Goal: Complete application form: Complete application form

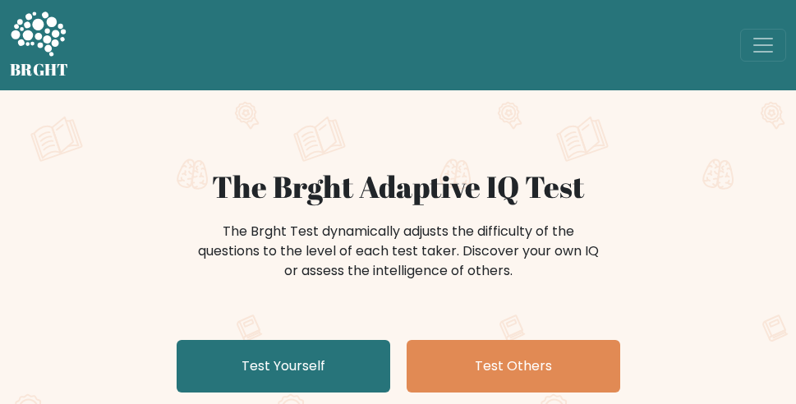
scroll to position [260, 0]
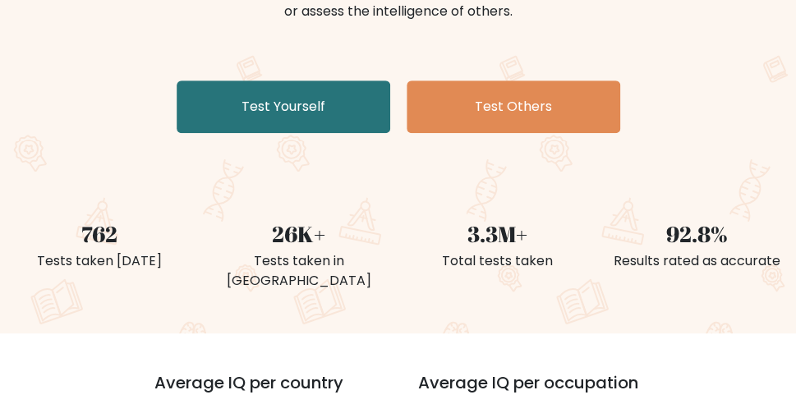
click at [349, 97] on link "Test Yourself" at bounding box center [284, 107] width 214 height 53
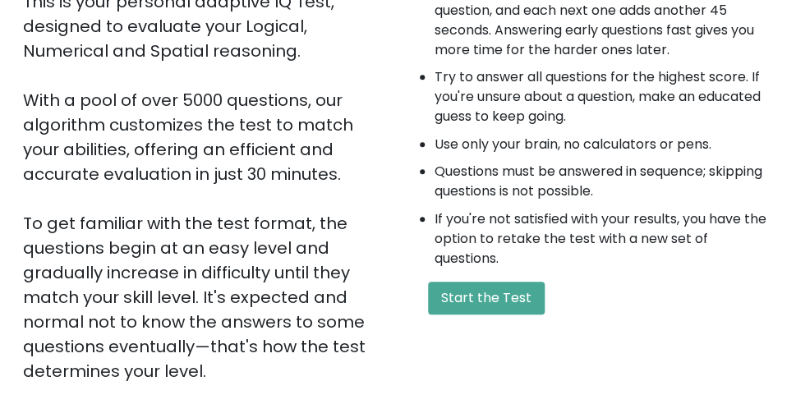
scroll to position [260, 0]
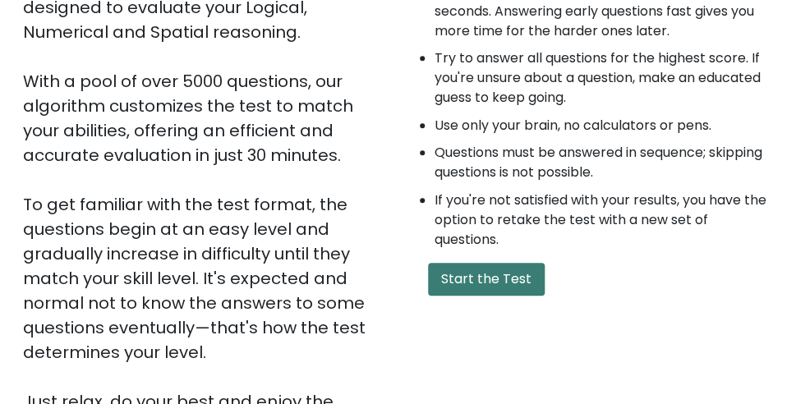
click at [505, 275] on button "Start the Test" at bounding box center [486, 279] width 117 height 33
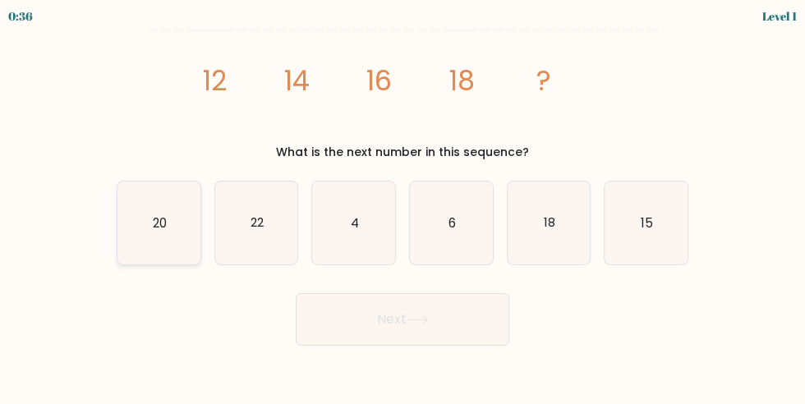
click at [147, 218] on icon "20" at bounding box center [159, 223] width 83 height 83
click at [403, 206] on input "a. 20" at bounding box center [403, 204] width 1 height 4
radio input "true"
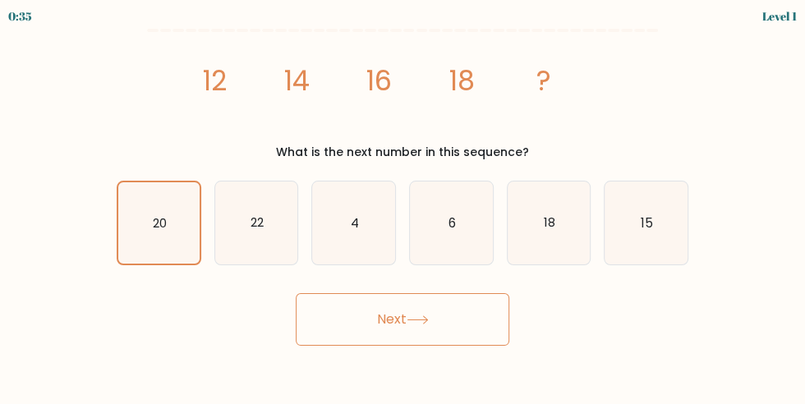
click at [370, 319] on button "Next" at bounding box center [403, 319] width 214 height 53
click at [433, 328] on button "Next" at bounding box center [403, 319] width 214 height 53
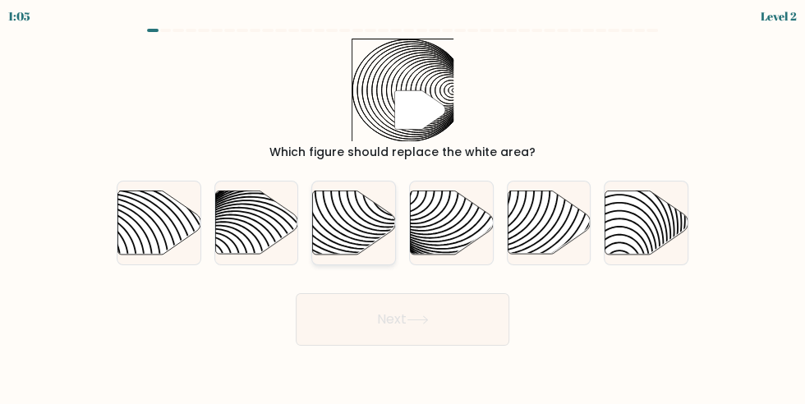
click at [365, 204] on icon at bounding box center [354, 223] width 83 height 63
click at [403, 204] on input "c." at bounding box center [403, 204] width 1 height 4
radio input "true"
click at [365, 204] on icon at bounding box center [354, 223] width 81 height 62
click at [403, 204] on input "c." at bounding box center [403, 204] width 1 height 4
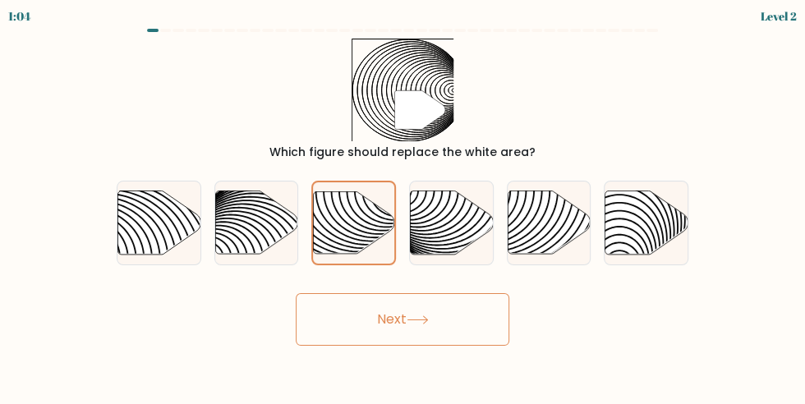
click at [428, 328] on button "Next" at bounding box center [403, 319] width 214 height 53
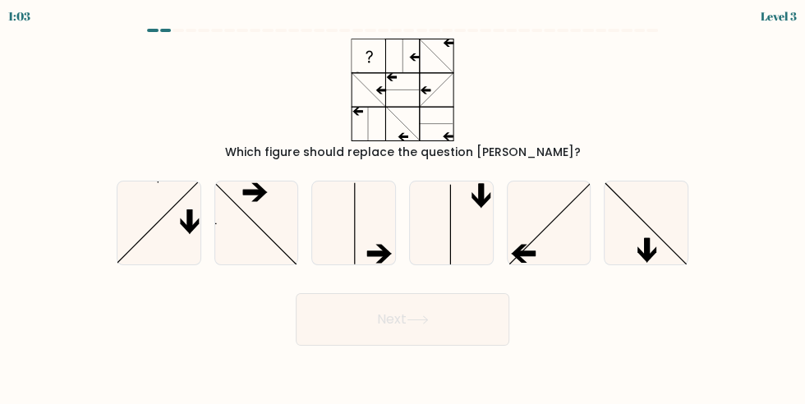
click at [394, 313] on button "Next" at bounding box center [403, 319] width 214 height 53
click at [422, 68] on icon at bounding box center [402, 90] width 205 height 103
click at [566, 240] on icon at bounding box center [549, 223] width 83 height 83
click at [404, 206] on input "e." at bounding box center [403, 204] width 1 height 4
radio input "true"
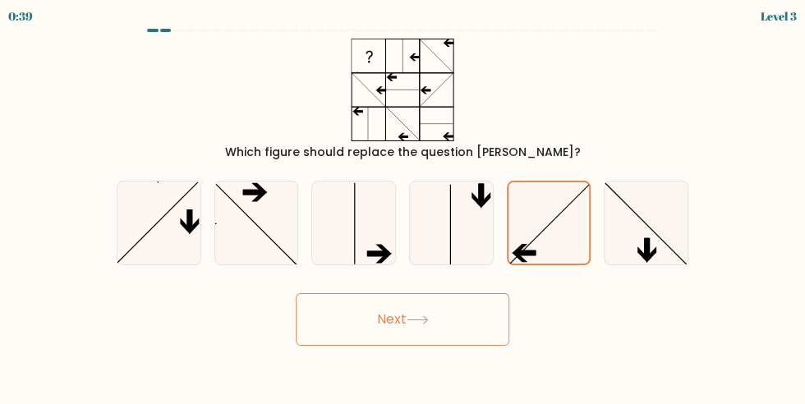
click at [439, 316] on button "Next" at bounding box center [403, 319] width 214 height 53
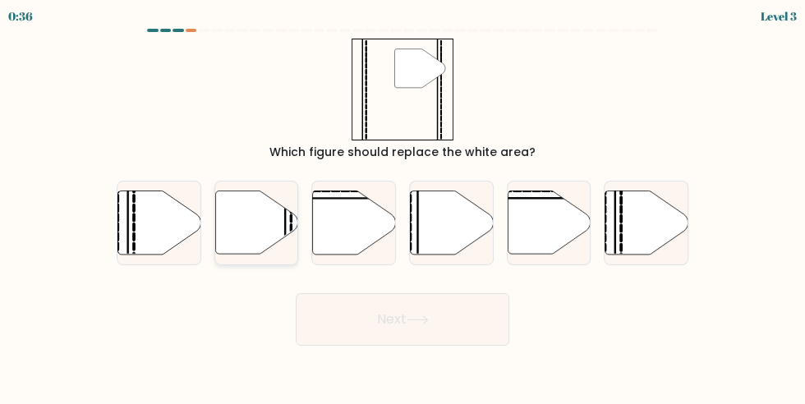
click at [241, 228] on icon at bounding box center [256, 223] width 83 height 63
click at [403, 206] on input "b." at bounding box center [403, 204] width 1 height 4
radio input "true"
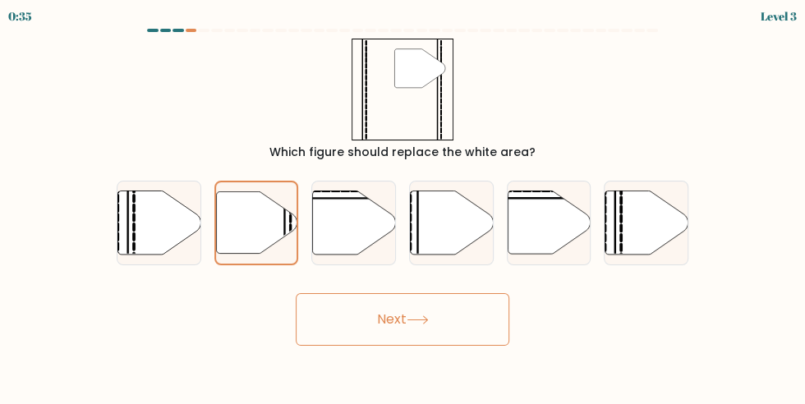
click at [372, 337] on button "Next" at bounding box center [403, 319] width 214 height 53
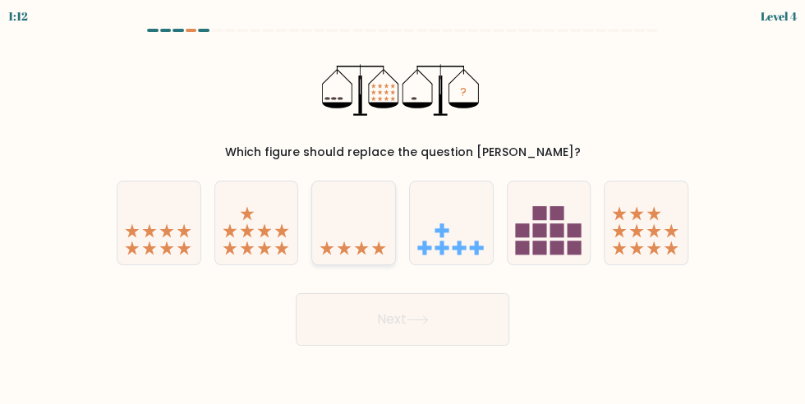
click at [374, 240] on icon at bounding box center [353, 223] width 83 height 68
click at [403, 206] on input "c." at bounding box center [403, 204] width 1 height 4
radio input "true"
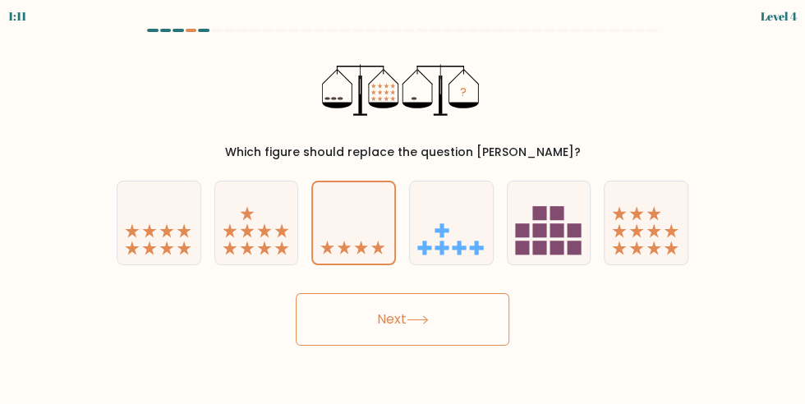
click at [423, 330] on button "Next" at bounding box center [403, 319] width 214 height 53
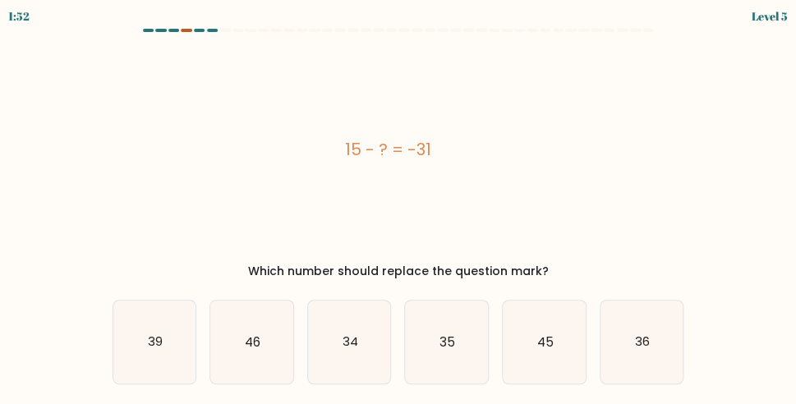
click at [189, 32] on div at bounding box center [187, 30] width 12 height 3
click at [255, 330] on icon "46" at bounding box center [251, 342] width 83 height 83
click at [399, 206] on input "b. 46" at bounding box center [399, 204] width 1 height 4
radio input "true"
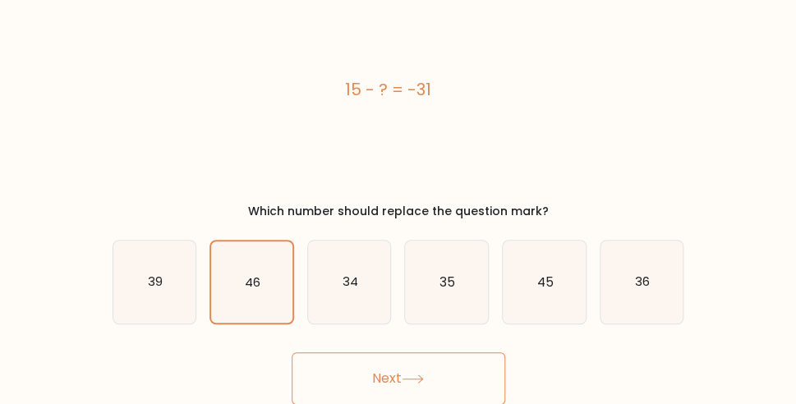
click at [418, 366] on button "Next" at bounding box center [399, 379] width 214 height 53
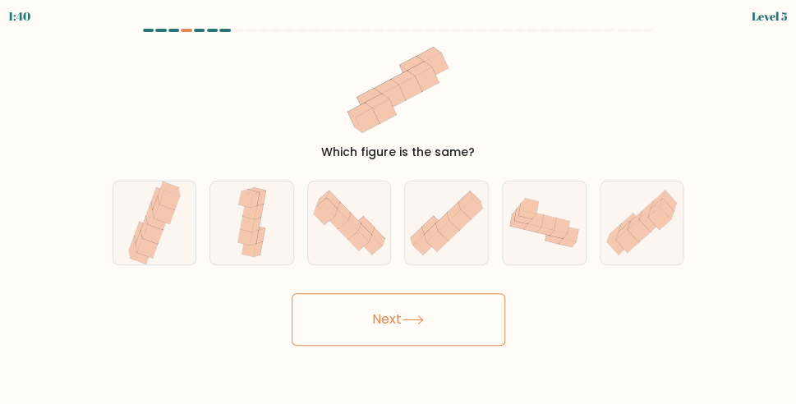
scroll to position [0, 0]
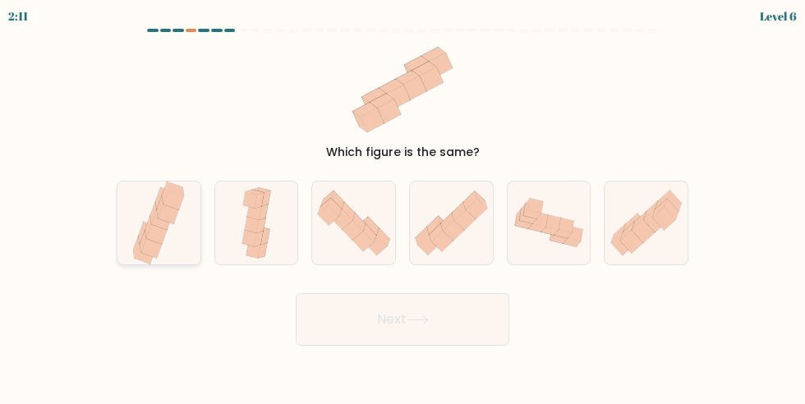
click at [137, 212] on icon at bounding box center [159, 223] width 56 height 83
click at [403, 206] on input "a." at bounding box center [403, 204] width 1 height 4
radio input "true"
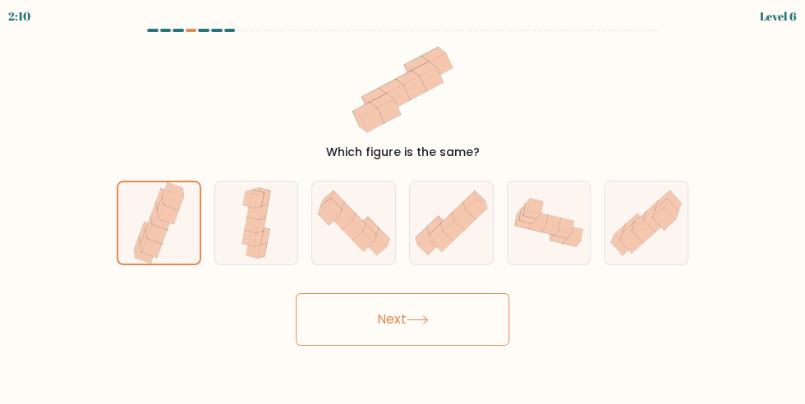
click at [406, 338] on button "Next" at bounding box center [403, 319] width 214 height 53
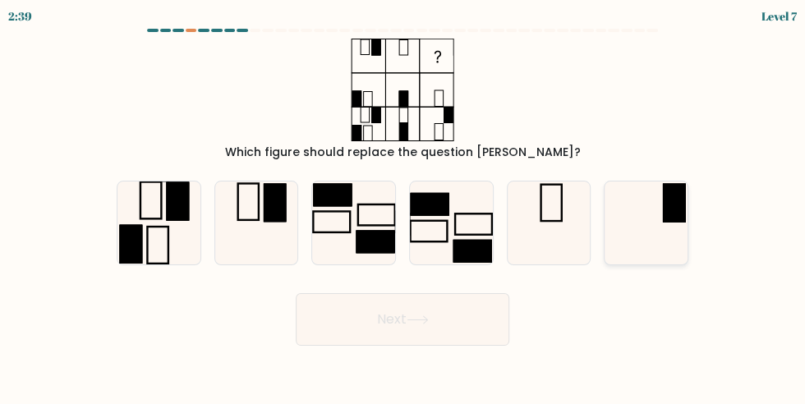
click at [648, 194] on icon at bounding box center [646, 223] width 83 height 83
click at [404, 202] on input "f." at bounding box center [403, 204] width 1 height 4
radio input "true"
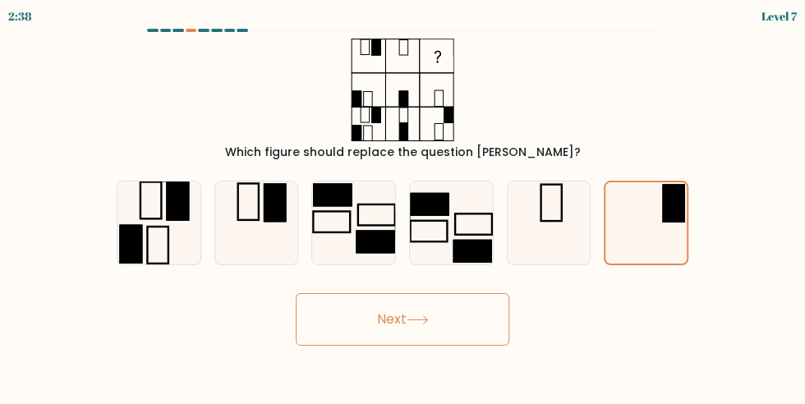
click at [432, 333] on button "Next" at bounding box center [403, 319] width 214 height 53
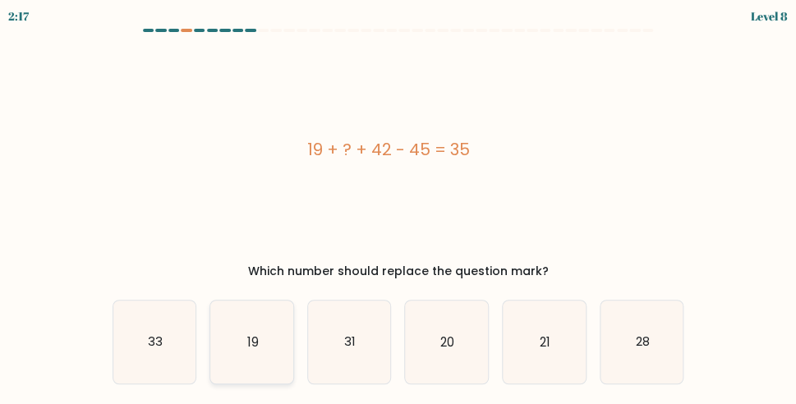
click at [220, 329] on icon "19" at bounding box center [251, 342] width 83 height 83
click at [399, 206] on input "b. 19" at bounding box center [399, 204] width 1 height 4
radio input "true"
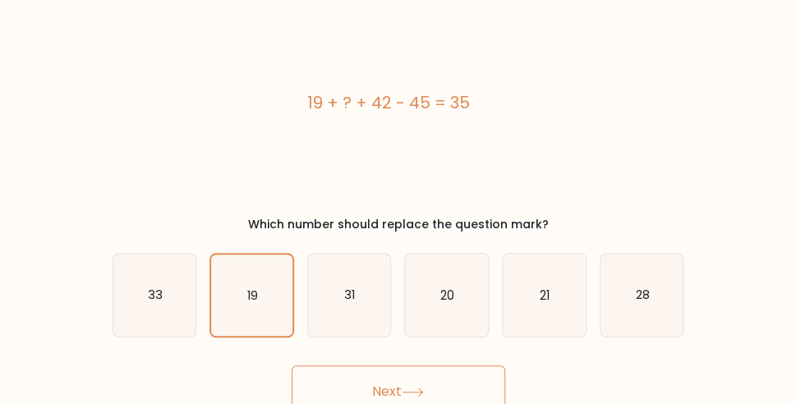
scroll to position [60, 0]
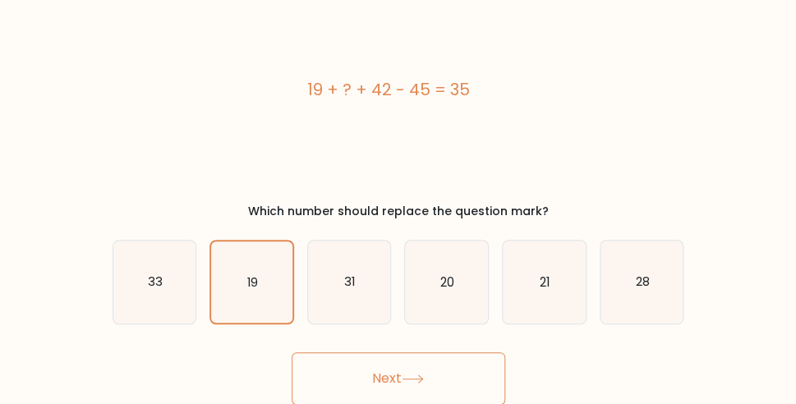
click at [407, 379] on icon at bounding box center [413, 379] width 20 height 7
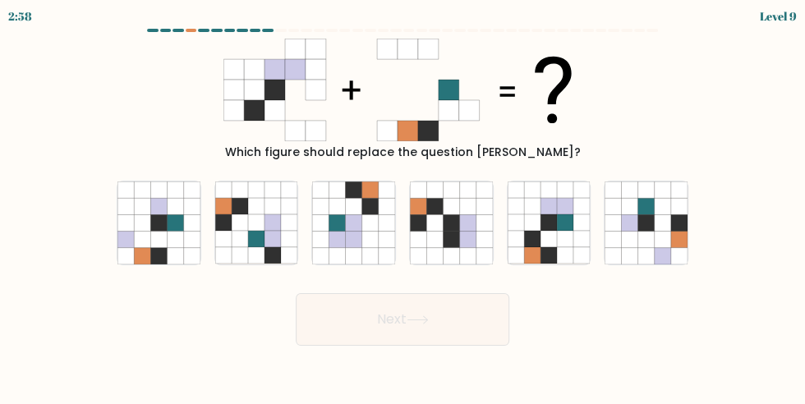
drag, startPoint x: 428, startPoint y: 288, endPoint x: 439, endPoint y: 81, distance: 207.4
click at [366, 72] on icon at bounding box center [403, 90] width 358 height 103
click at [560, 241] on icon at bounding box center [565, 239] width 16 height 16
click at [404, 206] on input "e." at bounding box center [403, 204] width 1 height 4
radio input "true"
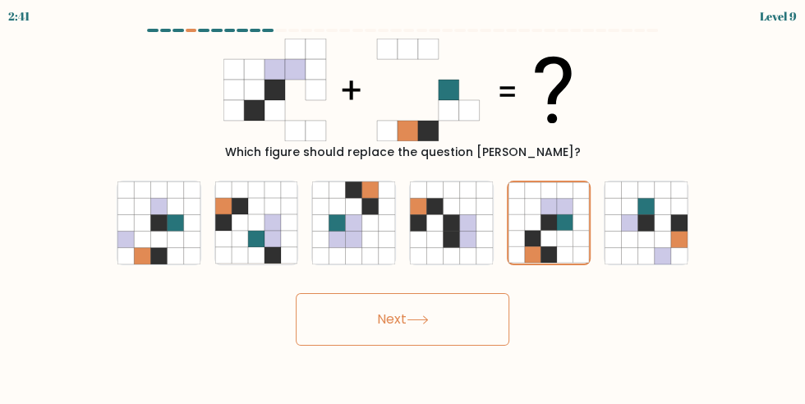
click at [451, 311] on button "Next" at bounding box center [403, 319] width 214 height 53
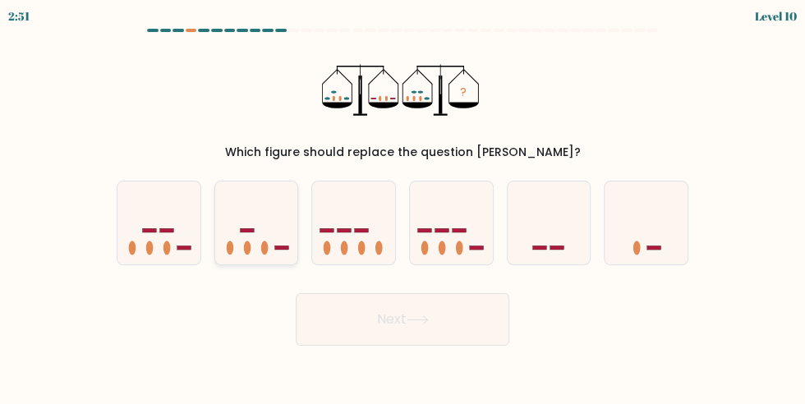
click at [265, 253] on ellipse at bounding box center [264, 248] width 7 height 14
click at [403, 206] on input "b." at bounding box center [403, 204] width 1 height 4
radio input "true"
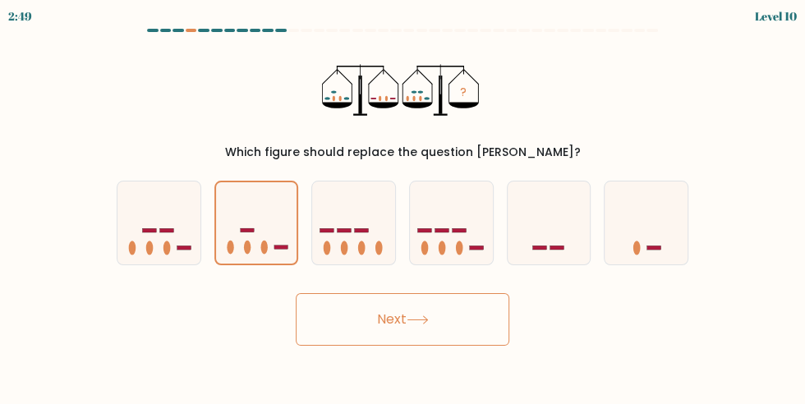
click at [386, 326] on button "Next" at bounding box center [403, 319] width 214 height 53
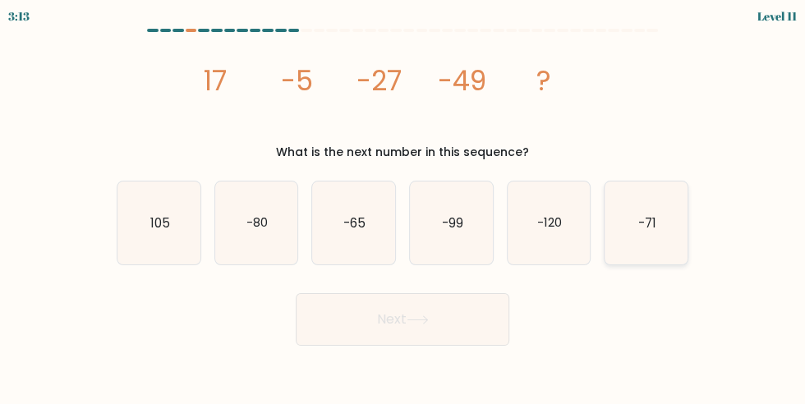
click at [659, 216] on icon "-71" at bounding box center [646, 223] width 83 height 83
click at [404, 206] on input "f. -71" at bounding box center [403, 204] width 1 height 4
radio input "true"
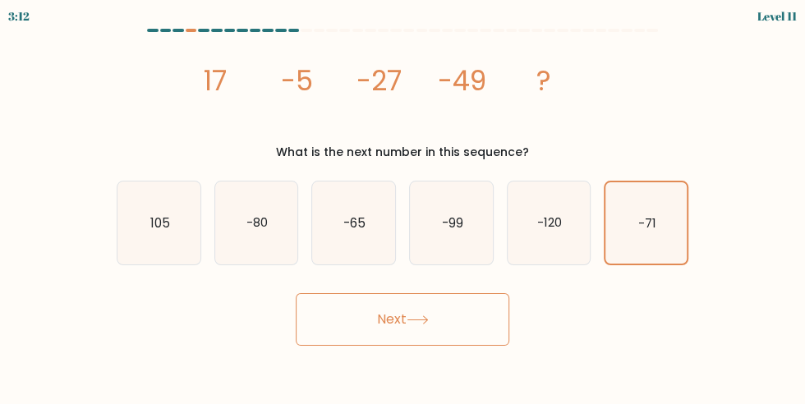
click at [483, 311] on button "Next" at bounding box center [403, 319] width 214 height 53
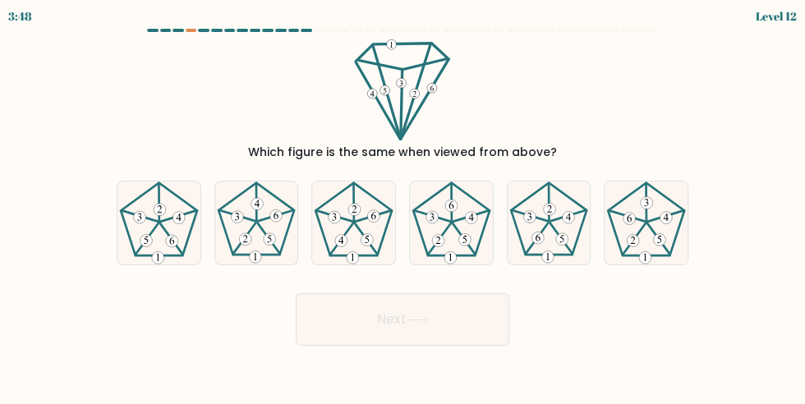
drag, startPoint x: 521, startPoint y: 114, endPoint x: 502, endPoint y: 76, distance: 43.0
click at [476, 90] on div "Which figure is the same when viewed from above?" at bounding box center [403, 100] width 592 height 122
click at [207, 134] on div "Which figure is the same when viewed from above?" at bounding box center [403, 100] width 592 height 122
drag, startPoint x: 402, startPoint y: 251, endPoint x: 492, endPoint y: 182, distance: 113.8
drag, startPoint x: 492, startPoint y: 182, endPoint x: 477, endPoint y: 188, distance: 16.9
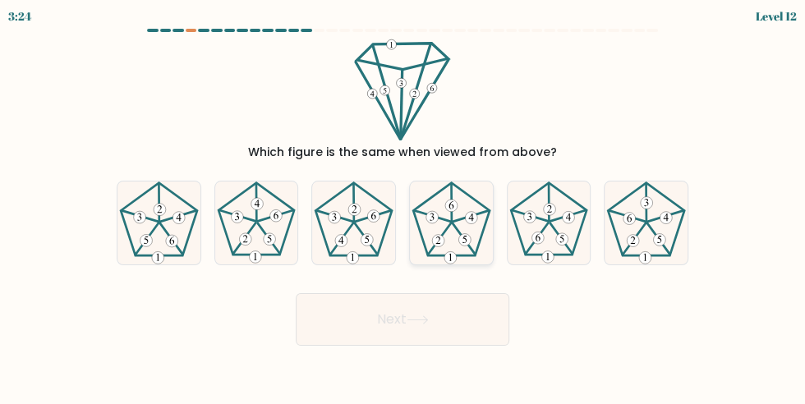
drag, startPoint x: 477, startPoint y: 188, endPoint x: 438, endPoint y: 212, distance: 45.4
drag, startPoint x: 373, startPoint y: 244, endPoint x: 359, endPoint y: 252, distance: 16.2
click at [648, 84] on div "Which figure is the same when viewed from above?" at bounding box center [403, 100] width 592 height 122
drag, startPoint x: 529, startPoint y: 179, endPoint x: 514, endPoint y: 186, distance: 16.9
click at [746, 89] on form at bounding box center [402, 187] width 805 height 317
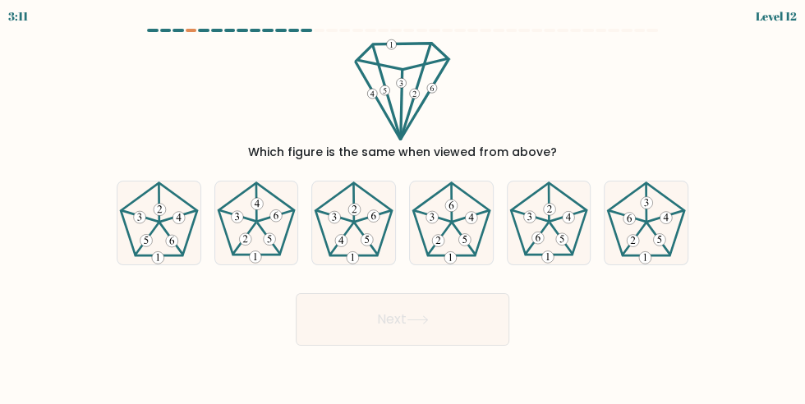
click at [379, 91] on icon at bounding box center [403, 90] width 103 height 103
click at [548, 62] on div "Which figure is the same when viewed from above?" at bounding box center [403, 100] width 592 height 122
drag, startPoint x: 548, startPoint y: 62, endPoint x: 556, endPoint y: 67, distance: 9.6
click at [637, 201] on icon at bounding box center [646, 223] width 83 height 83
click at [404, 202] on input "f." at bounding box center [403, 204] width 1 height 4
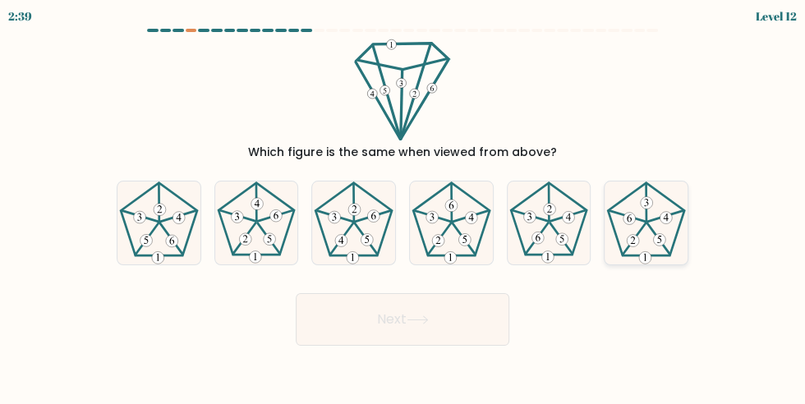
radio input "true"
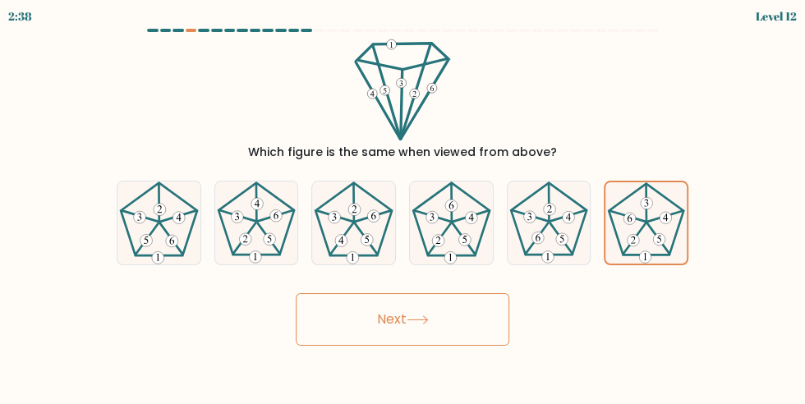
click at [391, 331] on button "Next" at bounding box center [403, 319] width 214 height 53
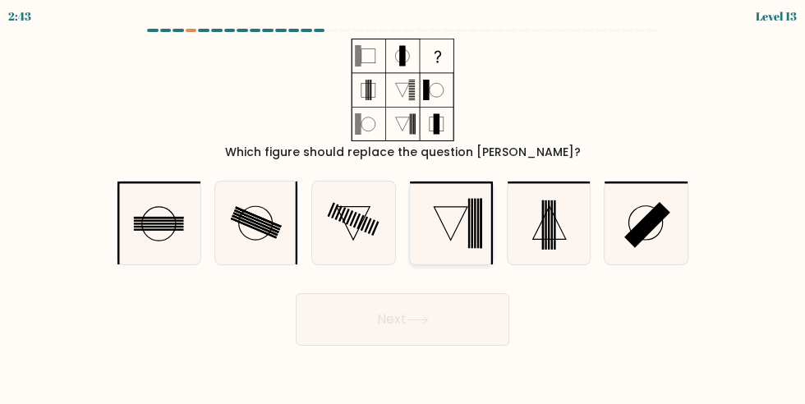
click at [458, 211] on icon at bounding box center [451, 223] width 83 height 83
click at [404, 206] on input "d." at bounding box center [403, 204] width 1 height 4
radio input "true"
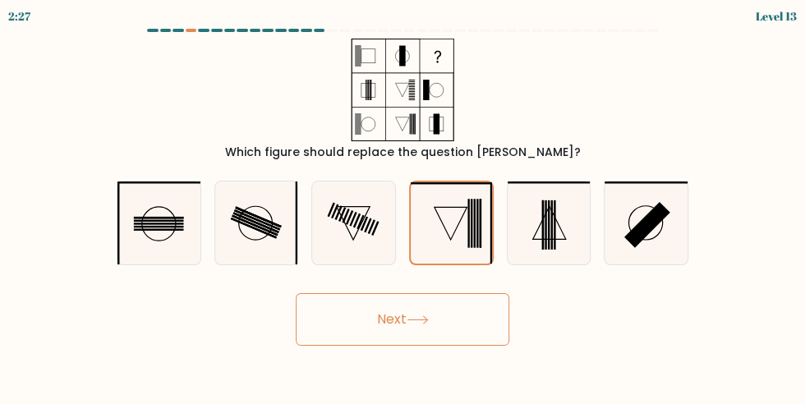
click at [415, 303] on button "Next" at bounding box center [403, 319] width 214 height 53
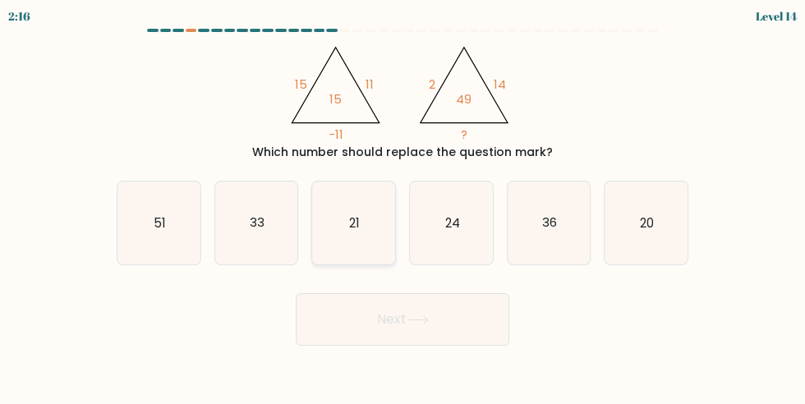
click at [366, 235] on icon "21" at bounding box center [353, 223] width 83 height 83
click at [403, 206] on input "c. 21" at bounding box center [403, 204] width 1 height 4
radio input "true"
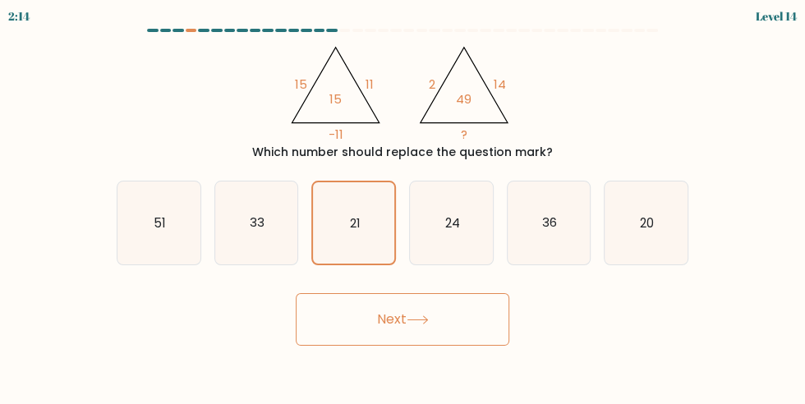
click at [387, 315] on button "Next" at bounding box center [403, 319] width 214 height 53
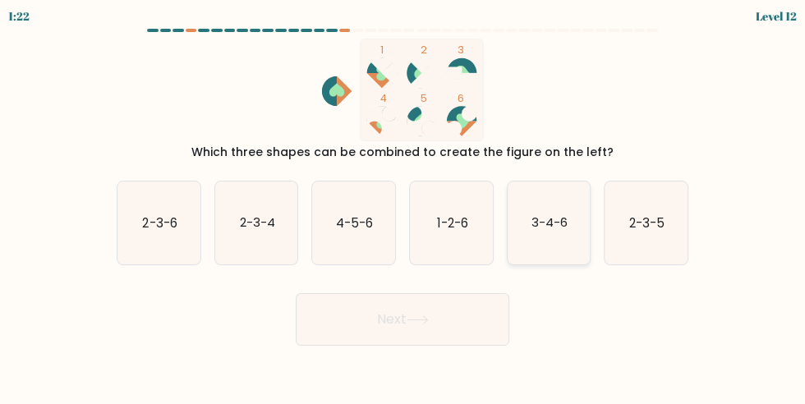
click at [548, 215] on text "3-4-6" at bounding box center [550, 223] width 36 height 17
click at [404, 206] on input "e. 3-4-6" at bounding box center [403, 204] width 1 height 4
radio input "true"
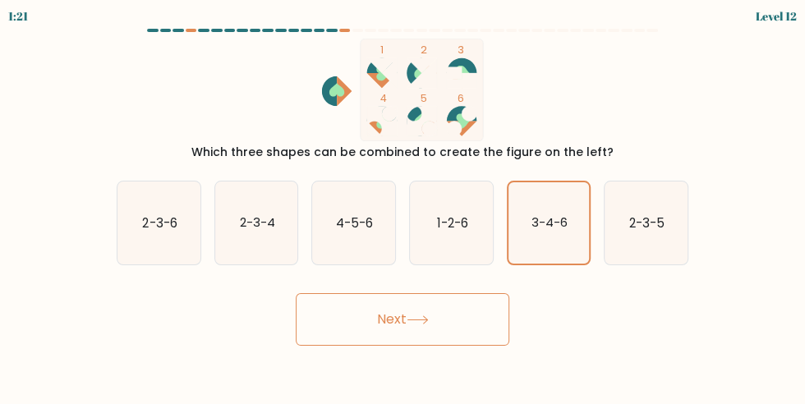
click at [465, 331] on button "Next" at bounding box center [403, 319] width 214 height 53
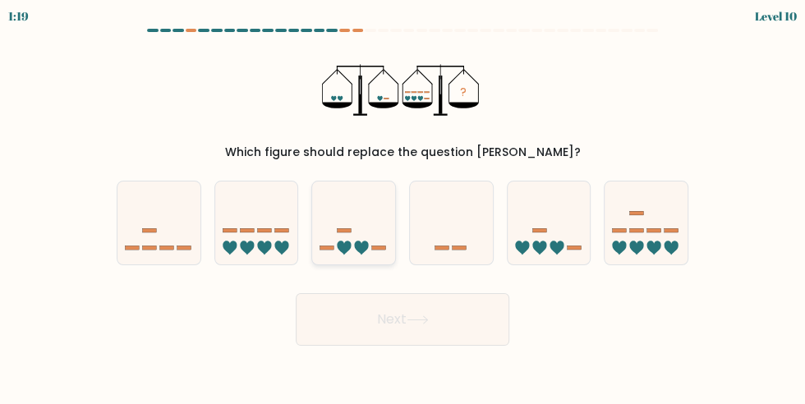
click at [359, 233] on icon at bounding box center [353, 223] width 83 height 68
click at [403, 206] on input "c." at bounding box center [403, 204] width 1 height 4
radio input "true"
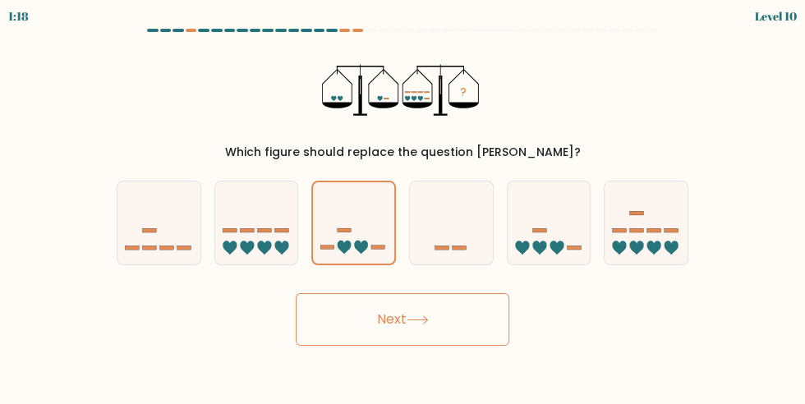
click at [362, 321] on button "Next" at bounding box center [403, 319] width 214 height 53
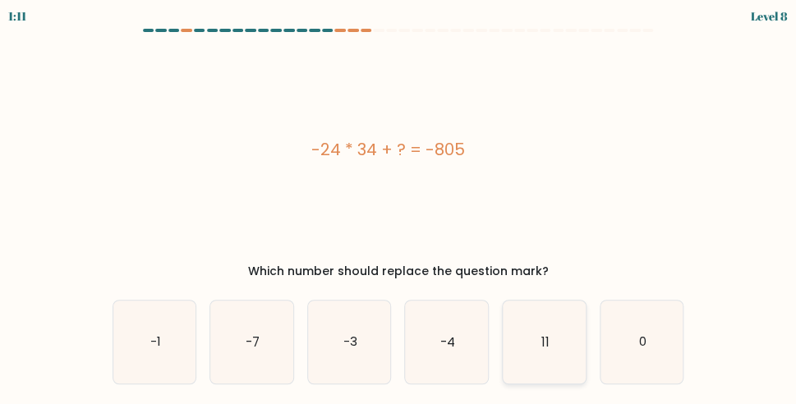
click at [567, 328] on icon "11" at bounding box center [544, 342] width 83 height 83
click at [399, 206] on input "e. 11" at bounding box center [399, 204] width 1 height 4
radio input "true"
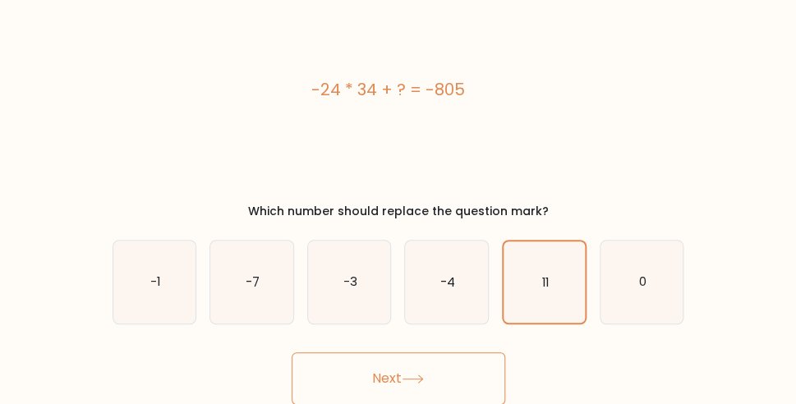
click at [440, 387] on button "Next" at bounding box center [399, 379] width 214 height 53
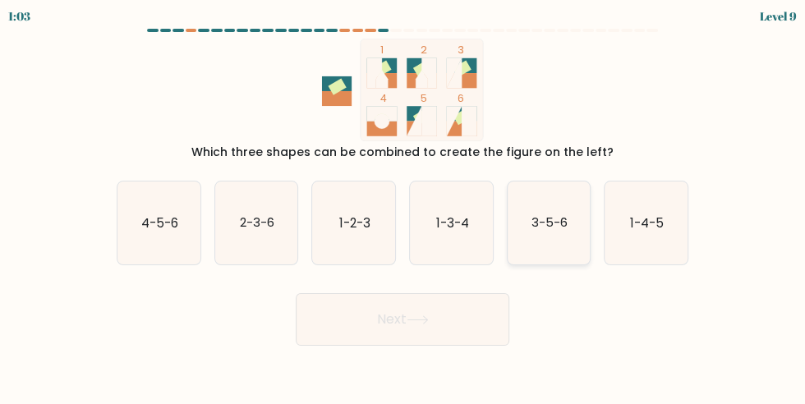
click at [548, 242] on icon "3-5-6" at bounding box center [549, 223] width 83 height 83
click at [404, 206] on input "e. 3-5-6" at bounding box center [403, 204] width 1 height 4
radio input "true"
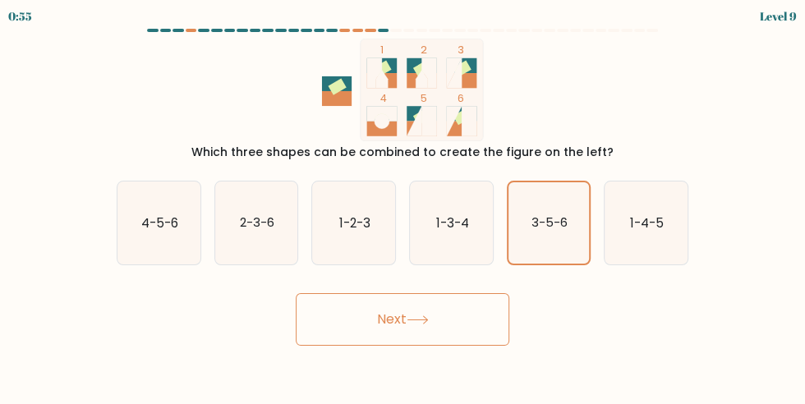
click at [399, 340] on button "Next" at bounding box center [403, 319] width 214 height 53
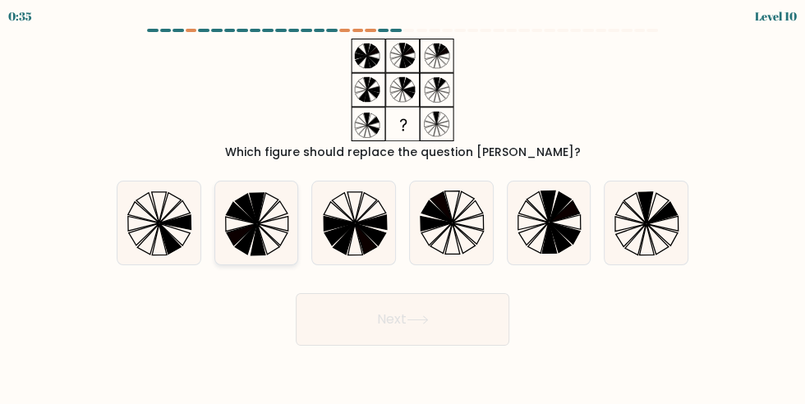
click at [272, 223] on icon at bounding box center [256, 223] width 83 height 83
click at [403, 206] on input "b." at bounding box center [403, 204] width 1 height 4
radio input "true"
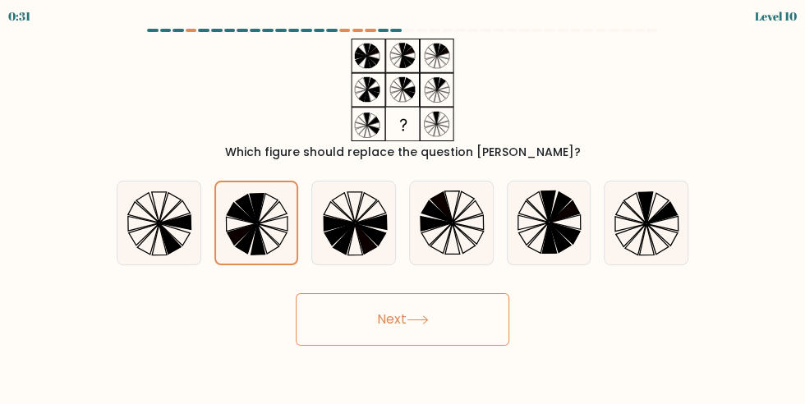
click at [434, 336] on button "Next" at bounding box center [403, 319] width 214 height 53
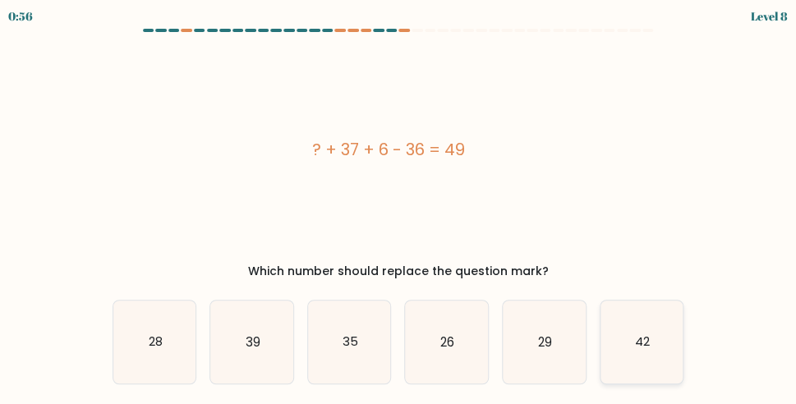
click at [662, 347] on icon "42" at bounding box center [642, 342] width 83 height 83
click at [399, 206] on input "f. 42" at bounding box center [399, 204] width 1 height 4
radio input "true"
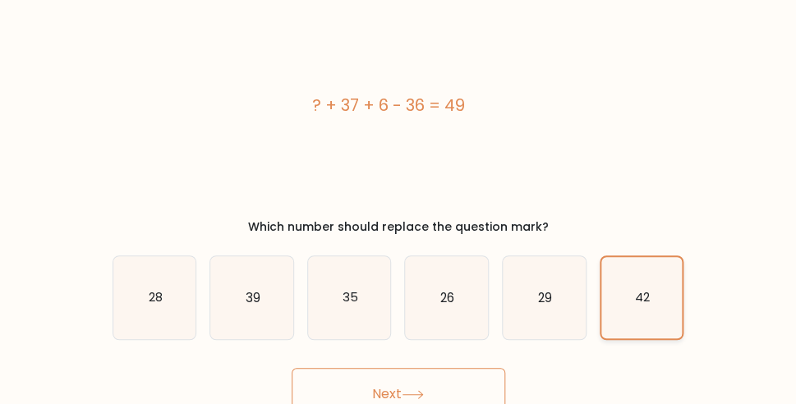
scroll to position [45, 0]
click at [431, 370] on button "Next" at bounding box center [399, 393] width 214 height 53
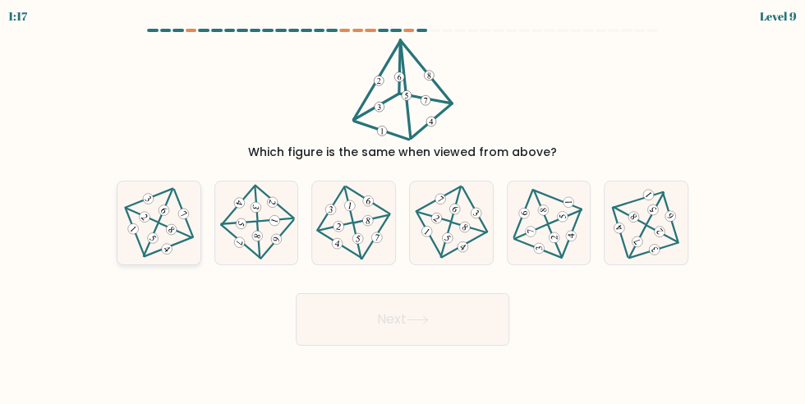
click at [169, 232] on 222 at bounding box center [171, 230] width 15 height 15
click at [403, 206] on input "a." at bounding box center [403, 204] width 1 height 4
radio input "true"
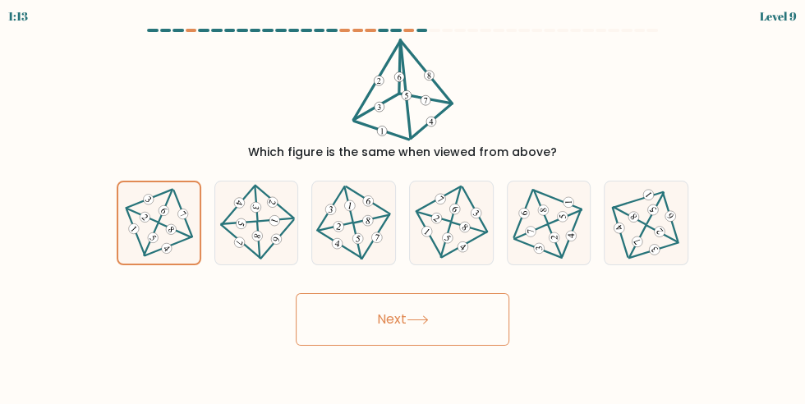
click at [376, 314] on button "Next" at bounding box center [403, 319] width 214 height 53
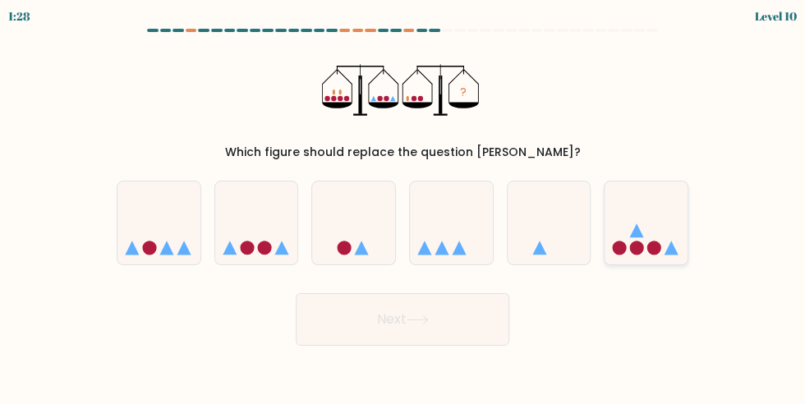
click at [629, 242] on icon at bounding box center [646, 223] width 83 height 68
click at [404, 206] on input "f." at bounding box center [403, 204] width 1 height 4
radio input "true"
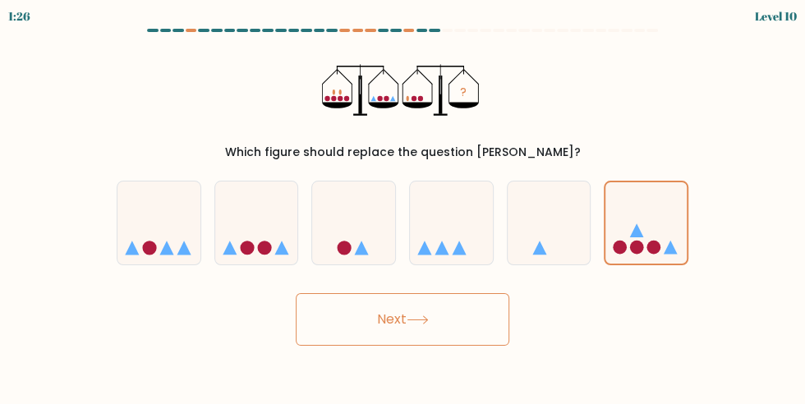
click at [471, 330] on button "Next" at bounding box center [403, 319] width 214 height 53
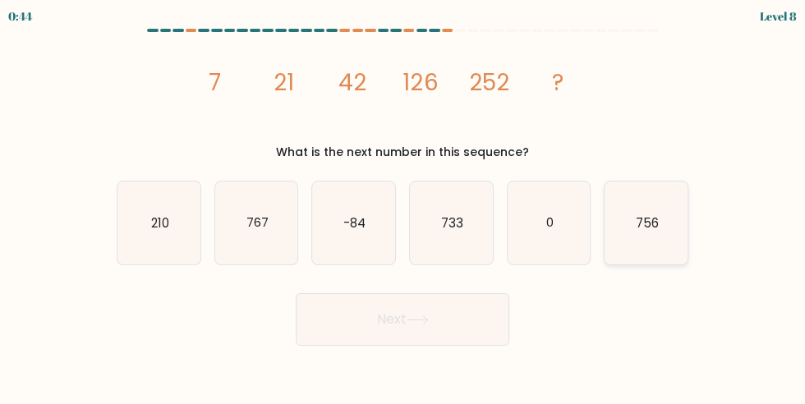
click at [645, 246] on icon "756" at bounding box center [646, 223] width 83 height 83
click at [404, 206] on input "f. 756" at bounding box center [403, 204] width 1 height 4
radio input "true"
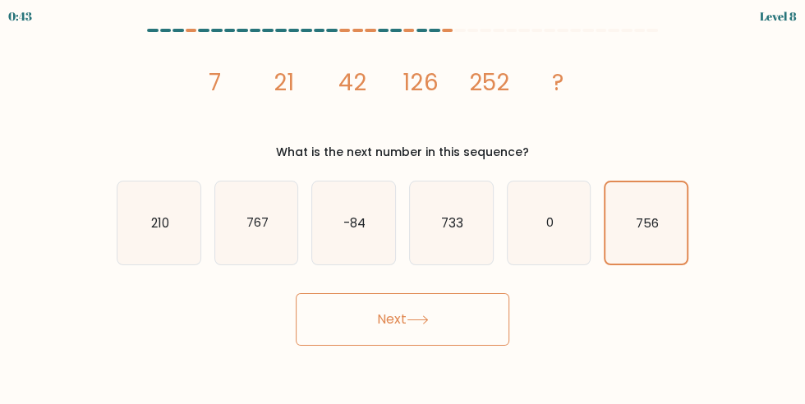
click at [480, 320] on button "Next" at bounding box center [403, 319] width 214 height 53
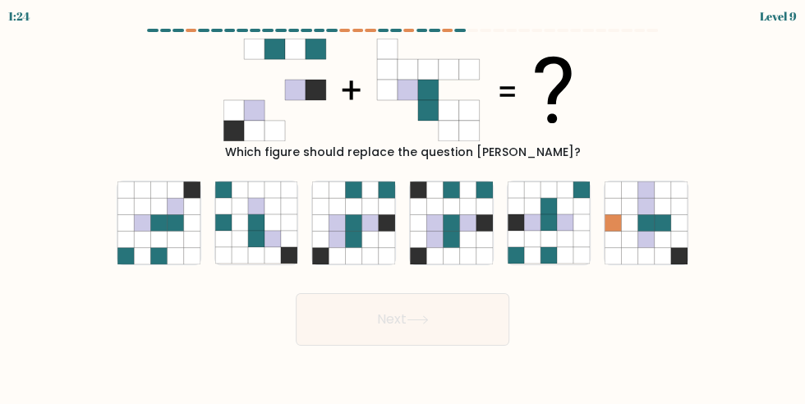
click at [360, 154] on div "Which figure should replace the question mark?" at bounding box center [403, 152] width 552 height 17
click at [339, 210] on icon at bounding box center [338, 206] width 16 height 16
click at [403, 206] on input "c." at bounding box center [403, 204] width 1 height 4
radio input "true"
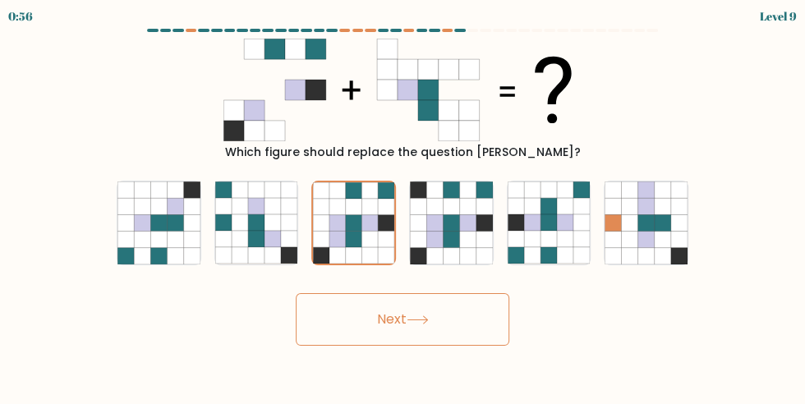
click at [363, 326] on button "Next" at bounding box center [403, 319] width 214 height 53
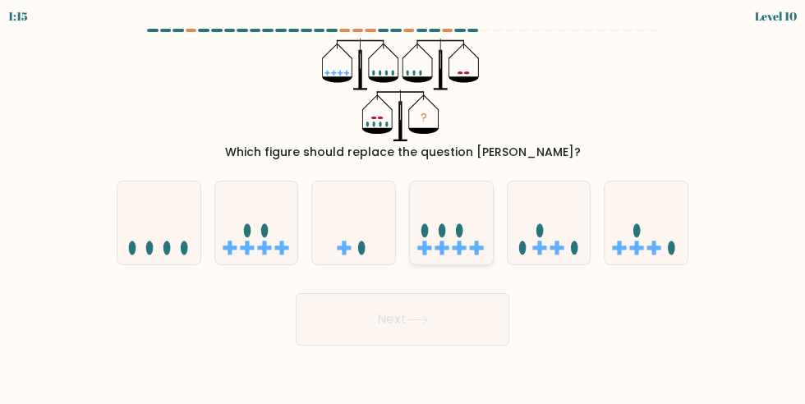
click at [448, 233] on icon at bounding box center [451, 223] width 83 height 68
click at [404, 206] on input "d." at bounding box center [403, 204] width 1 height 4
radio input "true"
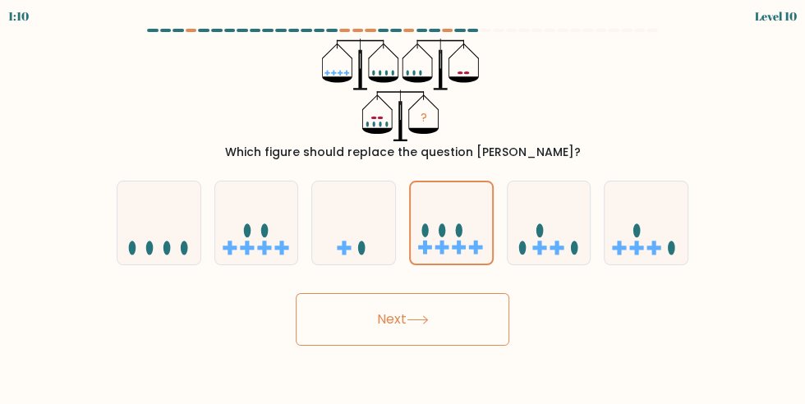
click at [416, 329] on button "Next" at bounding box center [403, 319] width 214 height 53
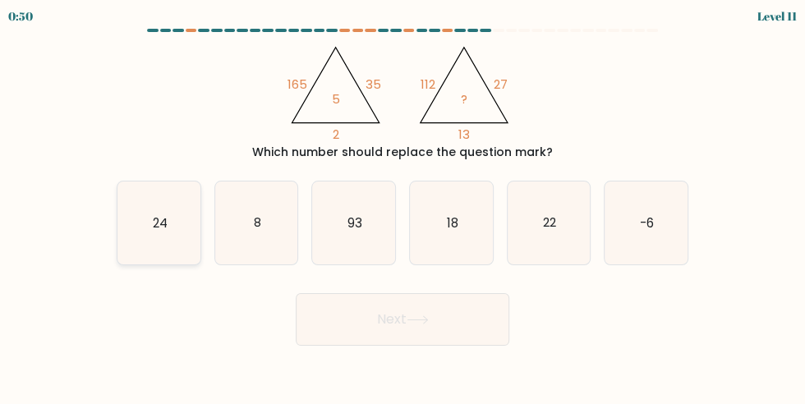
click at [178, 215] on icon "24" at bounding box center [159, 223] width 83 height 83
click at [403, 206] on input "a. 24" at bounding box center [403, 204] width 1 height 4
radio input "true"
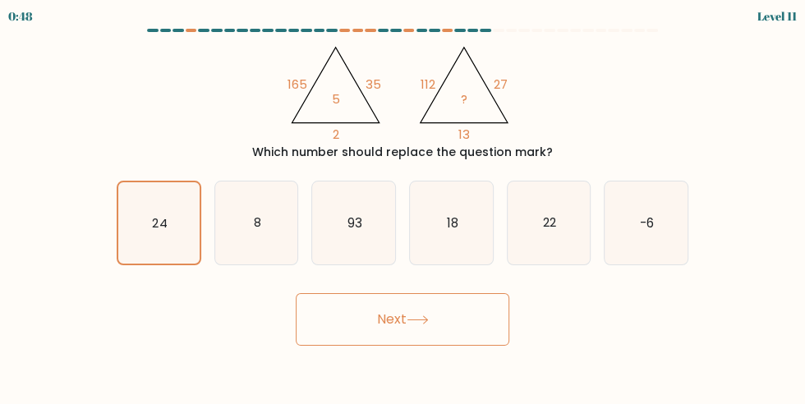
click at [382, 307] on button "Next" at bounding box center [403, 319] width 214 height 53
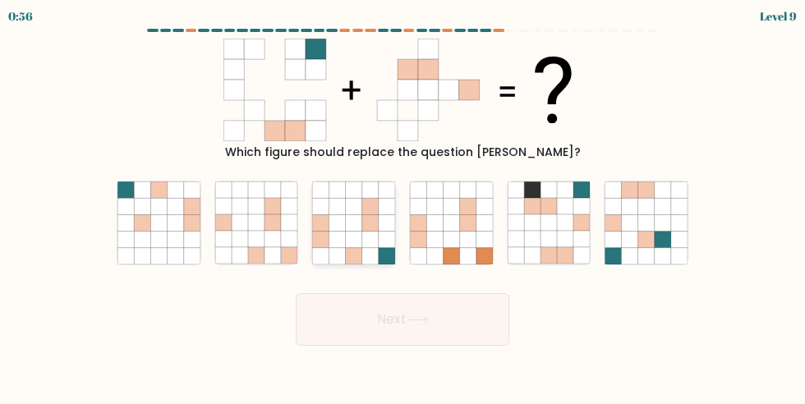
click at [367, 247] on icon at bounding box center [370, 239] width 16 height 16
click at [403, 206] on input "c." at bounding box center [403, 204] width 1 height 4
radio input "true"
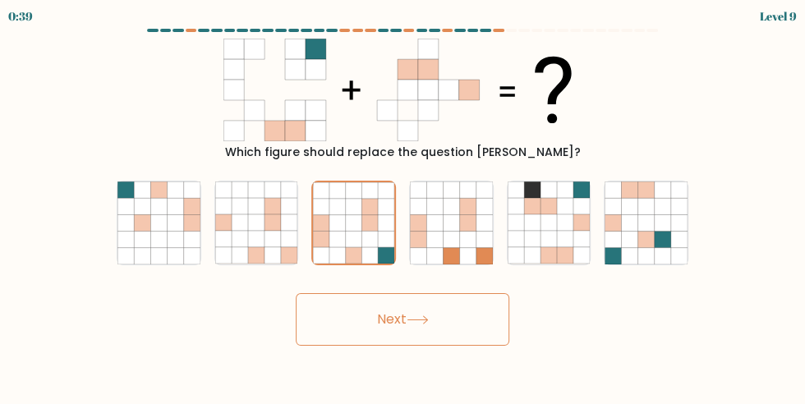
click at [455, 335] on button "Next" at bounding box center [403, 319] width 214 height 53
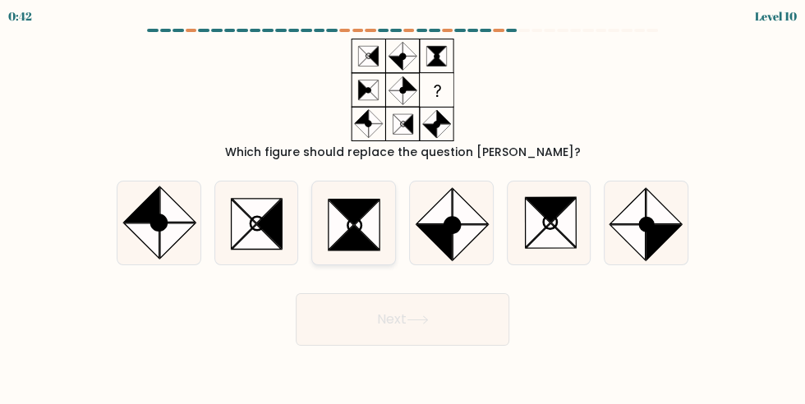
click at [367, 246] on icon at bounding box center [354, 238] width 49 height 25
click at [403, 206] on input "c." at bounding box center [403, 204] width 1 height 4
radio input "true"
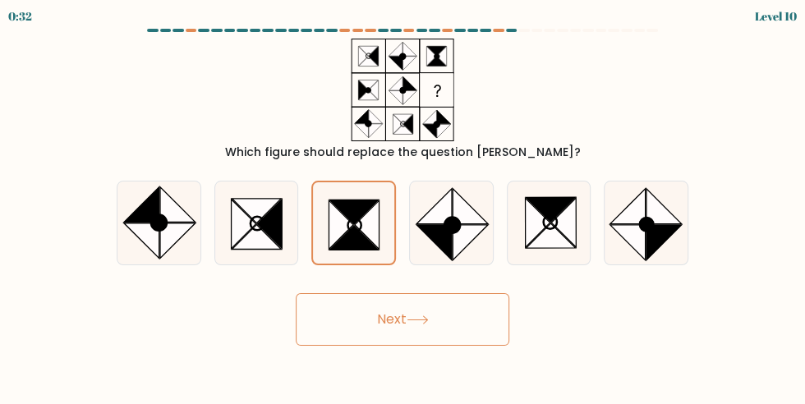
click at [386, 316] on button "Next" at bounding box center [403, 319] width 214 height 53
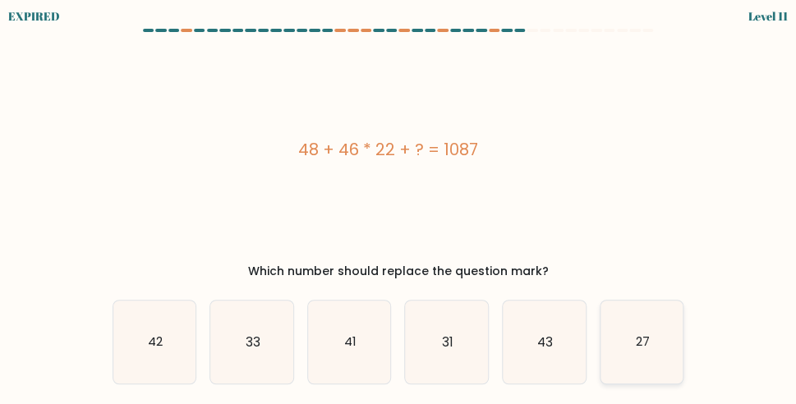
click at [656, 336] on icon "27" at bounding box center [642, 342] width 83 height 83
click at [399, 206] on input "f. 27" at bounding box center [399, 204] width 1 height 4
radio input "true"
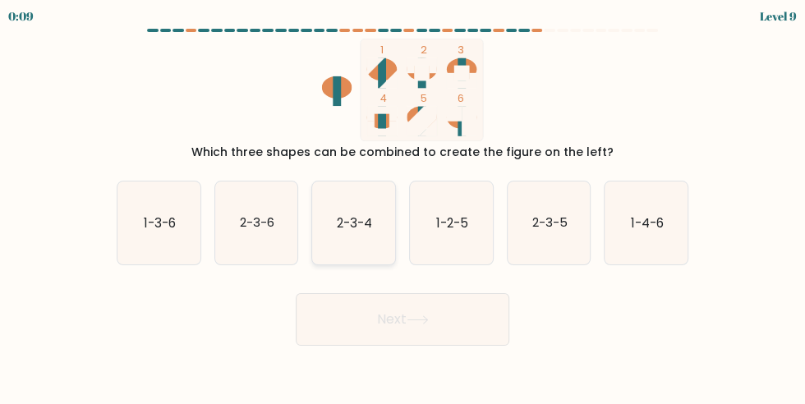
click at [367, 209] on icon "2-3-4" at bounding box center [353, 223] width 83 height 83
click at [403, 206] on input "c. 2-3-4" at bounding box center [403, 204] width 1 height 4
radio input "true"
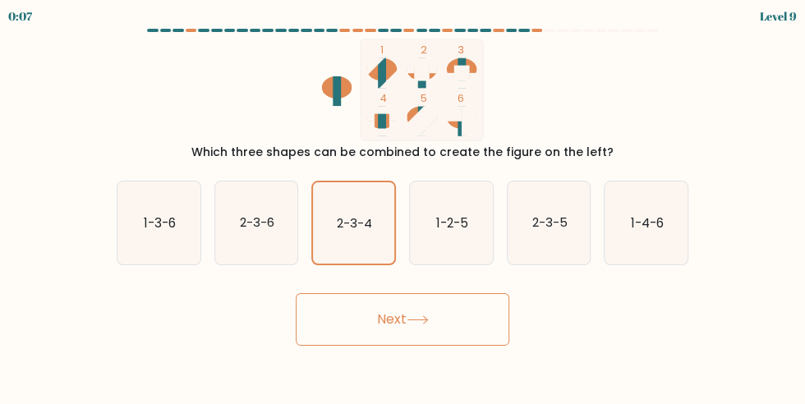
click at [416, 321] on icon at bounding box center [418, 319] width 20 height 7
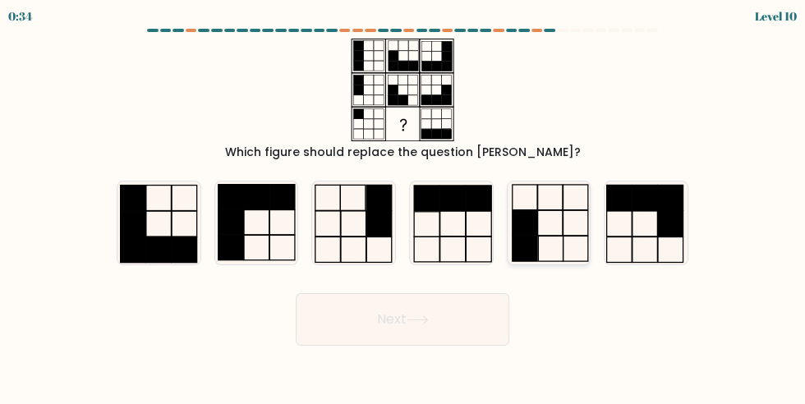
click at [531, 251] on rect at bounding box center [524, 249] width 25 height 25
click at [404, 206] on input "e." at bounding box center [403, 204] width 1 height 4
radio input "true"
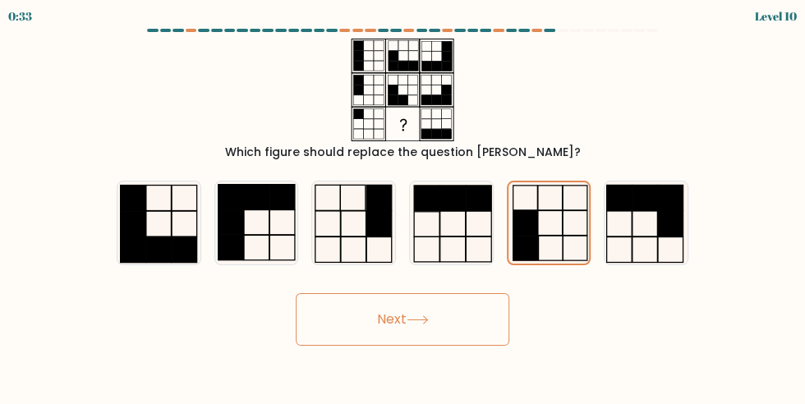
click at [400, 327] on button "Next" at bounding box center [403, 319] width 214 height 53
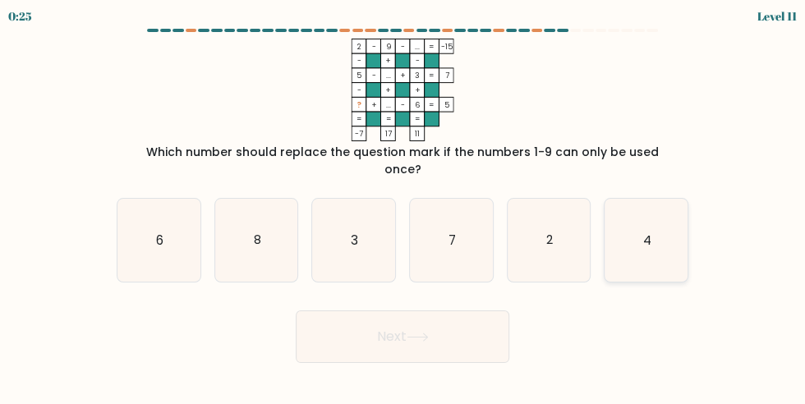
click at [675, 233] on icon "4" at bounding box center [646, 240] width 83 height 83
click at [404, 206] on input "f. 4" at bounding box center [403, 204] width 1 height 4
radio input "true"
click at [437, 311] on button "Next" at bounding box center [403, 337] width 214 height 53
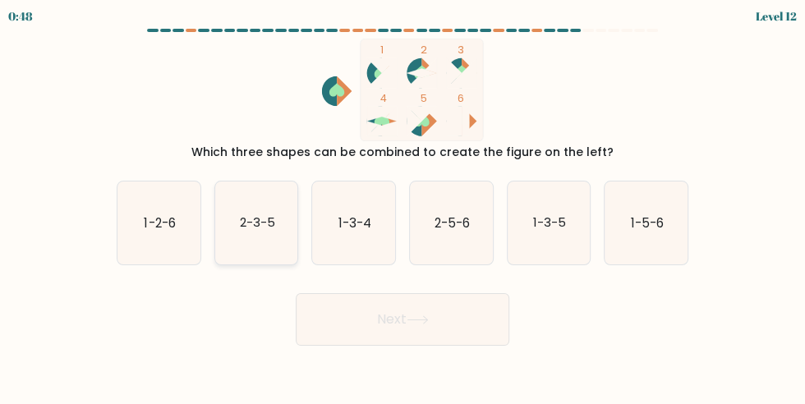
click at [251, 218] on text "2-3-5" at bounding box center [256, 223] width 35 height 17
click at [403, 206] on input "b. 2-3-5" at bounding box center [403, 204] width 1 height 4
radio input "true"
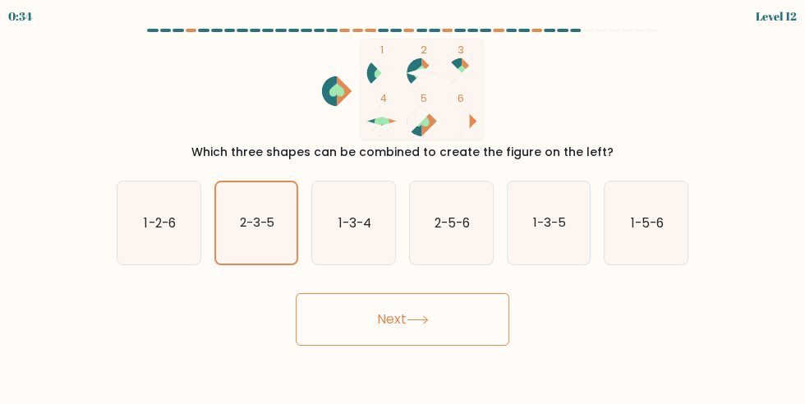
click at [368, 338] on button "Next" at bounding box center [403, 319] width 214 height 53
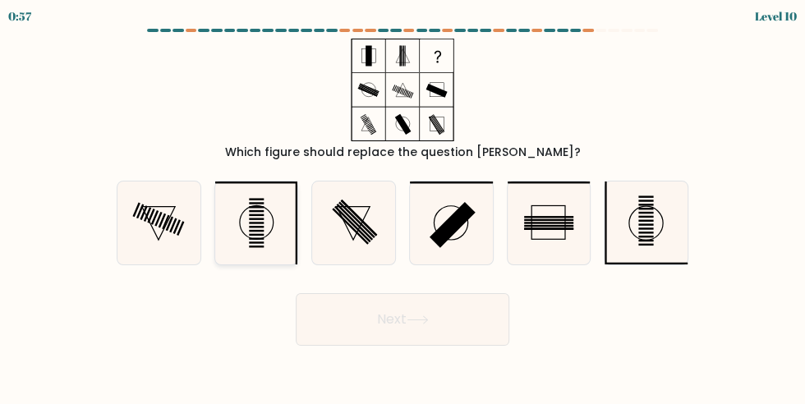
click at [248, 235] on icon at bounding box center [256, 223] width 83 height 83
click at [403, 206] on input "b." at bounding box center [403, 204] width 1 height 4
radio input "true"
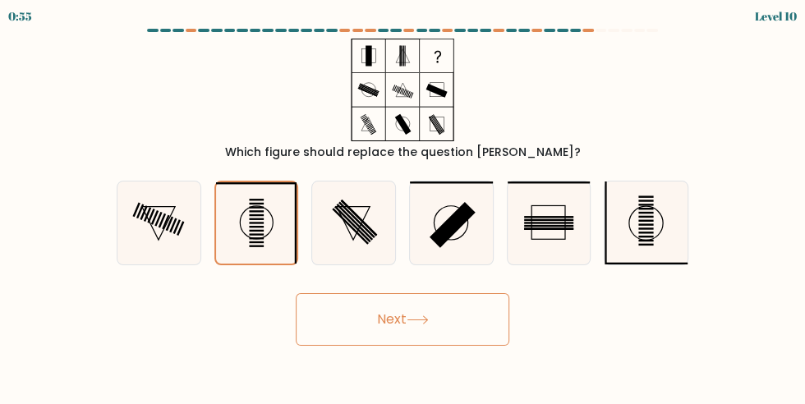
click at [411, 327] on button "Next" at bounding box center [403, 319] width 214 height 53
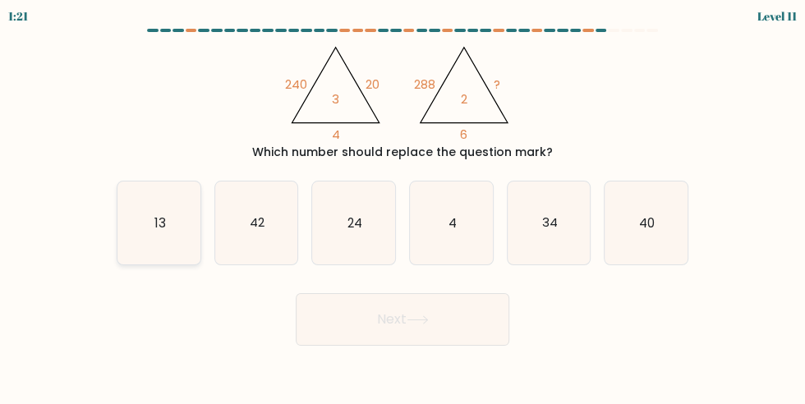
click at [177, 224] on icon "13" at bounding box center [159, 223] width 83 height 83
click at [403, 206] on input "a. 13" at bounding box center [403, 204] width 1 height 4
radio input "true"
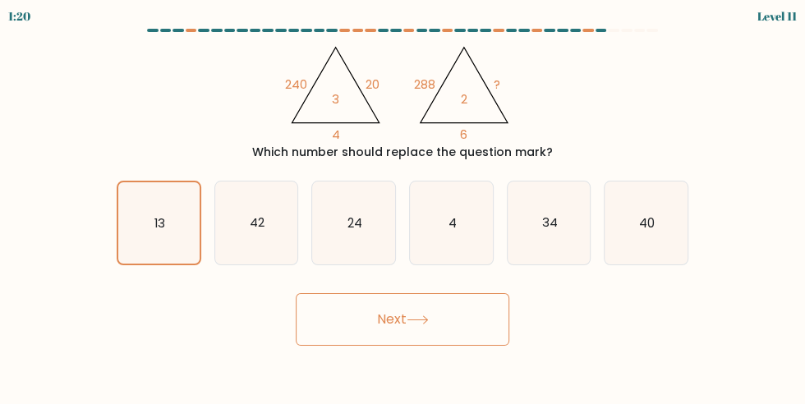
click at [348, 322] on button "Next" at bounding box center [403, 319] width 214 height 53
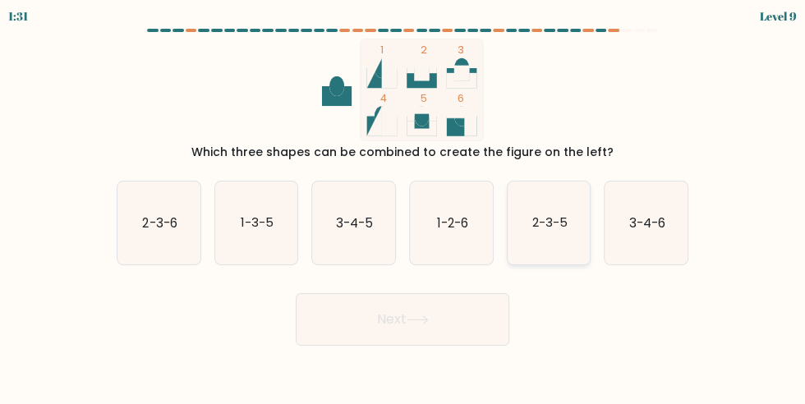
click at [544, 238] on icon "2-3-5" at bounding box center [549, 223] width 83 height 83
click at [404, 206] on input "e. 2-3-5" at bounding box center [403, 204] width 1 height 4
radio input "true"
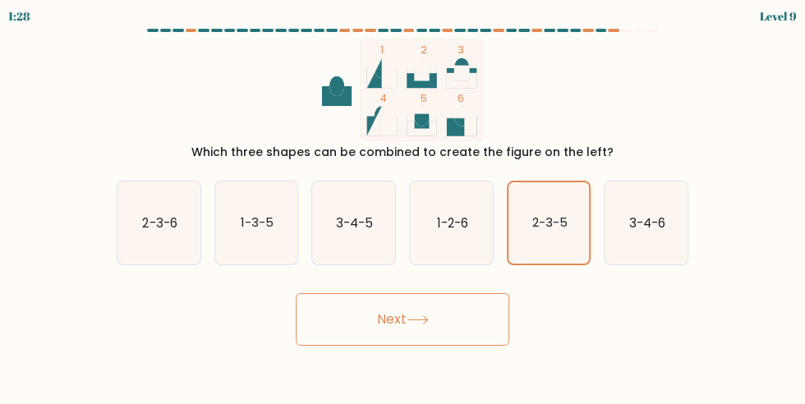
click at [430, 331] on button "Next" at bounding box center [403, 319] width 214 height 53
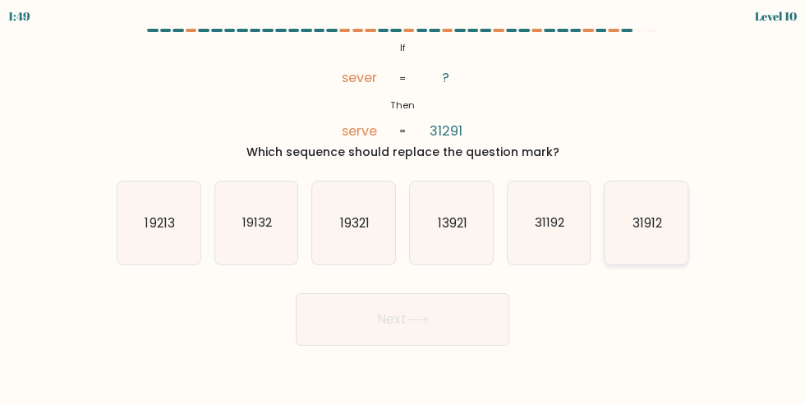
click at [662, 241] on icon "31912" at bounding box center [646, 223] width 83 height 83
click at [404, 206] on input "f. 31912" at bounding box center [403, 204] width 1 height 4
radio input "true"
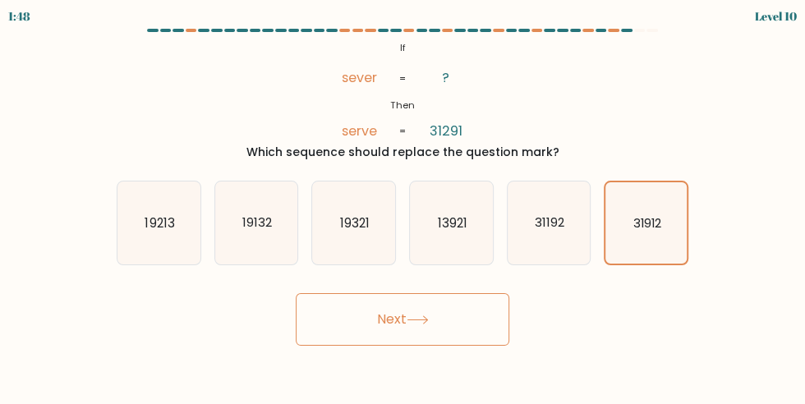
click at [442, 330] on button "Next" at bounding box center [403, 319] width 214 height 53
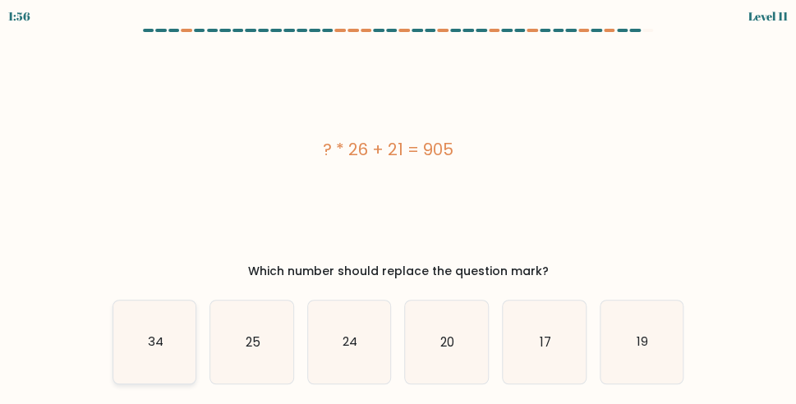
click at [159, 350] on icon "34" at bounding box center [154, 342] width 83 height 83
click at [399, 206] on input "a. 34" at bounding box center [399, 204] width 1 height 4
radio input "true"
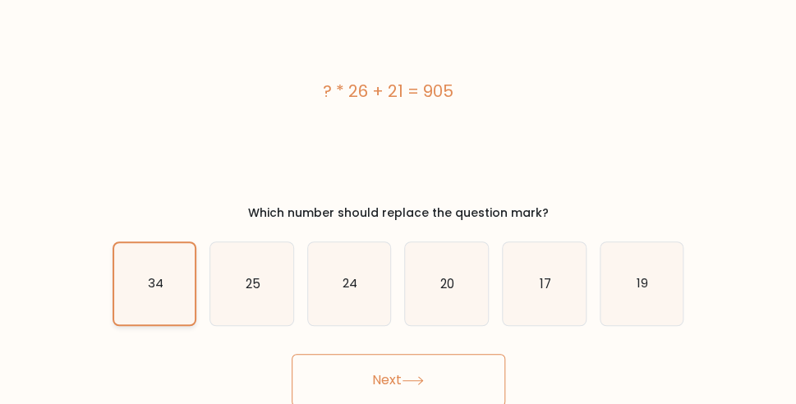
scroll to position [60, 0]
click at [377, 394] on button "Next" at bounding box center [399, 379] width 214 height 53
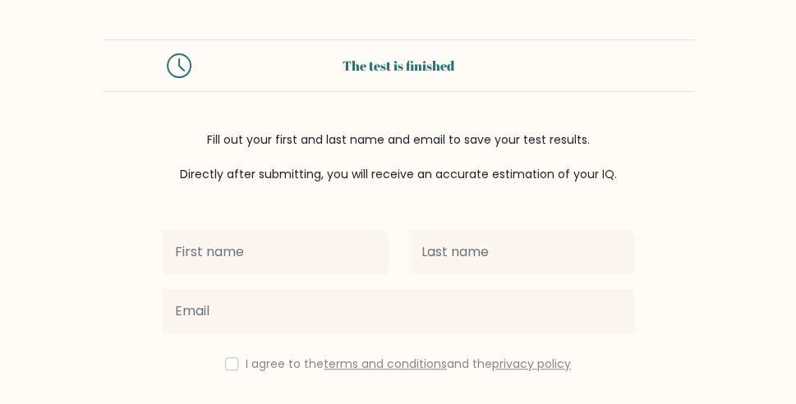
click at [286, 249] on input "text" at bounding box center [275, 252] width 227 height 46
click at [286, 246] on input "text" at bounding box center [275, 252] width 227 height 46
type input "Hnin Wutye"
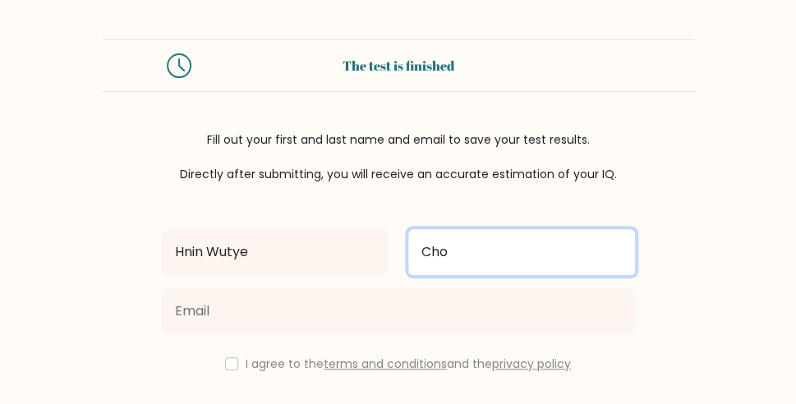
type input "Cho"
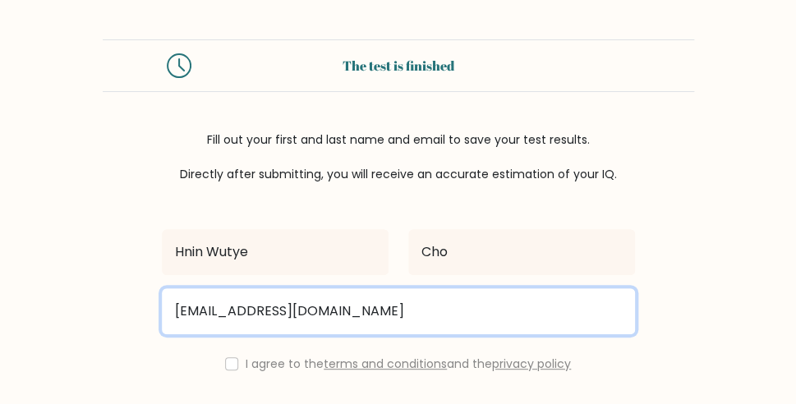
type input "[EMAIL_ADDRESS][DOMAIN_NAME]"
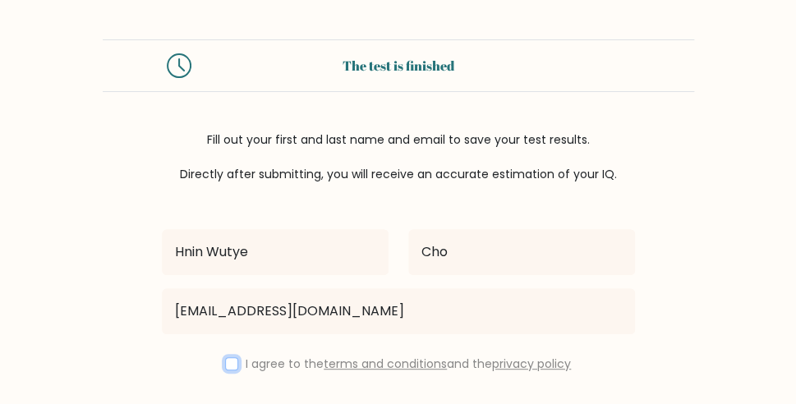
click at [225, 365] on input "checkbox" at bounding box center [231, 364] width 13 height 13
checkbox input "true"
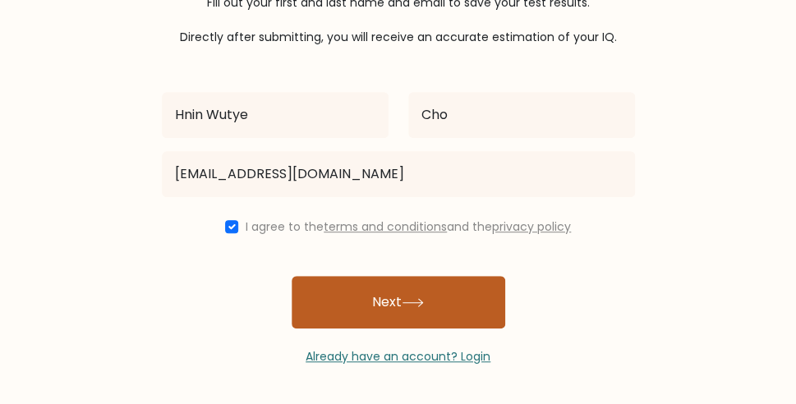
click at [370, 285] on button "Next" at bounding box center [399, 302] width 214 height 53
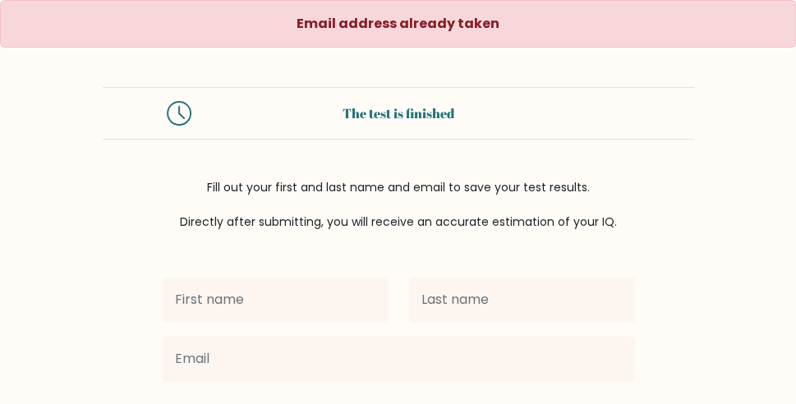
click at [319, 293] on input "text" at bounding box center [275, 300] width 227 height 46
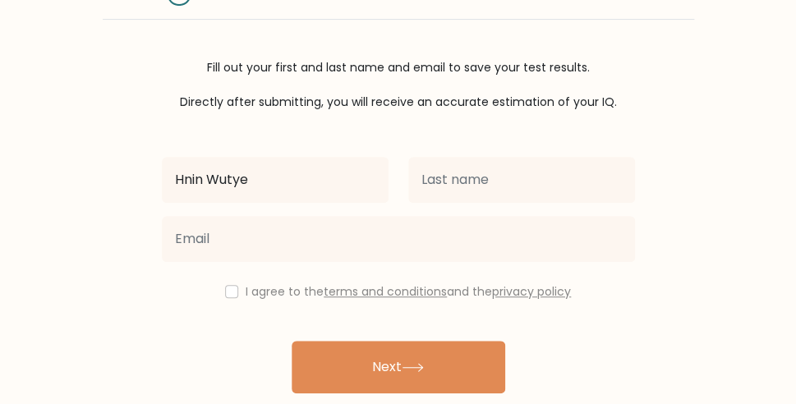
scroll to position [123, 0]
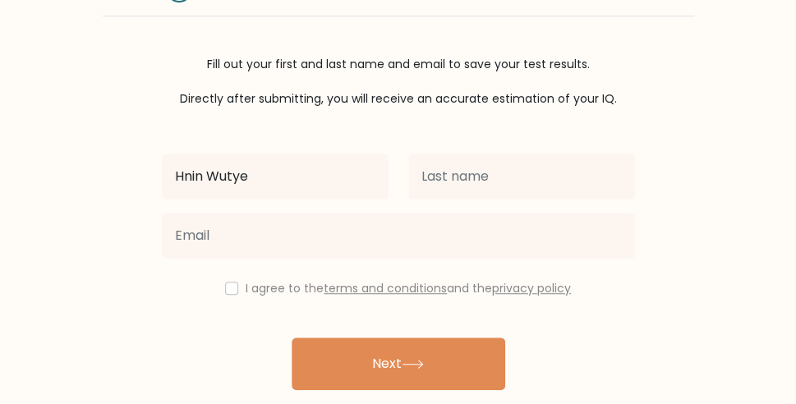
type input "Hnin Wutye"
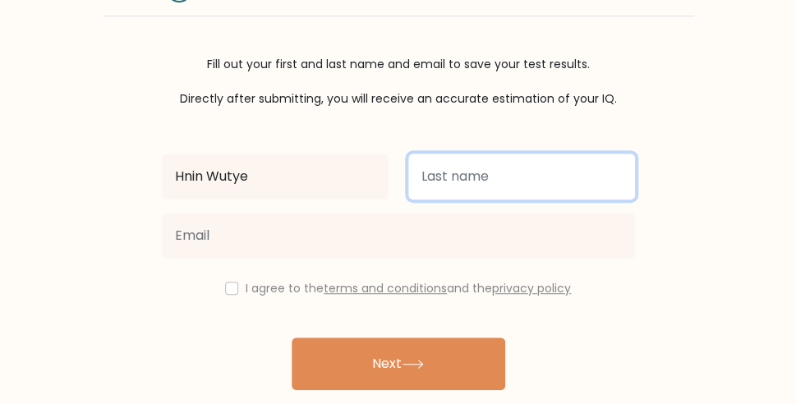
click at [495, 176] on input "text" at bounding box center [521, 177] width 227 height 46
type input "Cho"
click at [292, 338] on button "Next" at bounding box center [399, 364] width 214 height 53
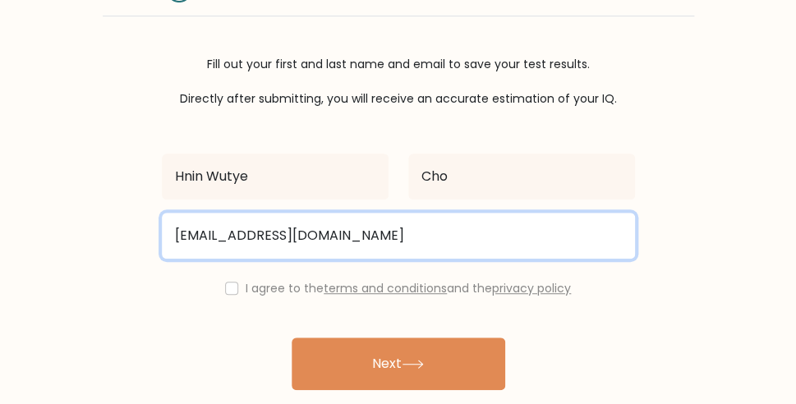
type input "jasminehn09@gmail.com"
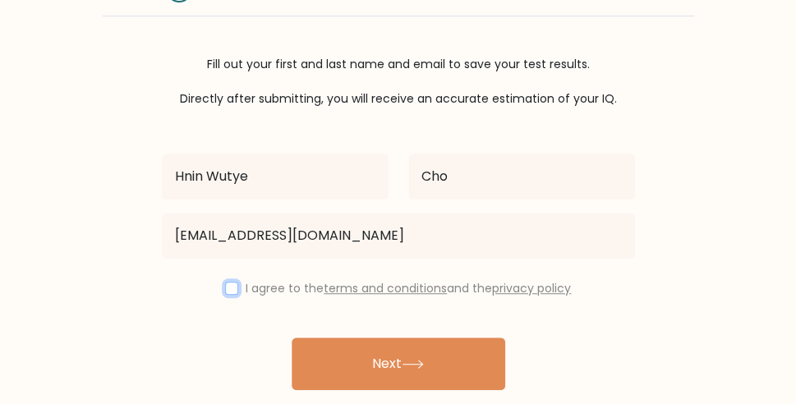
click at [231, 282] on input "checkbox" at bounding box center [231, 288] width 13 height 13
checkbox input "true"
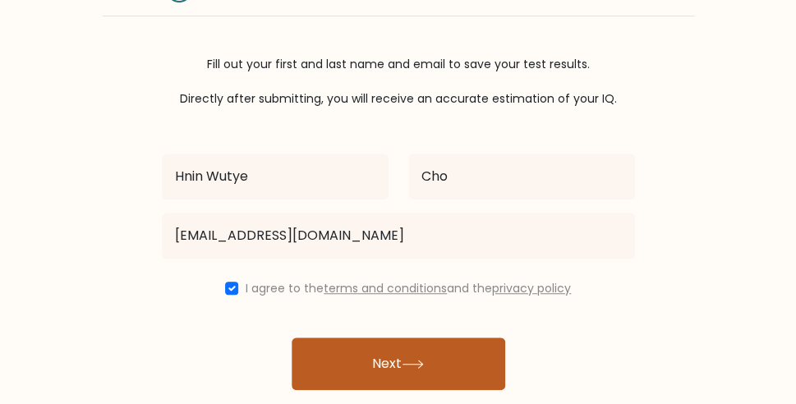
click at [330, 360] on button "Next" at bounding box center [399, 364] width 214 height 53
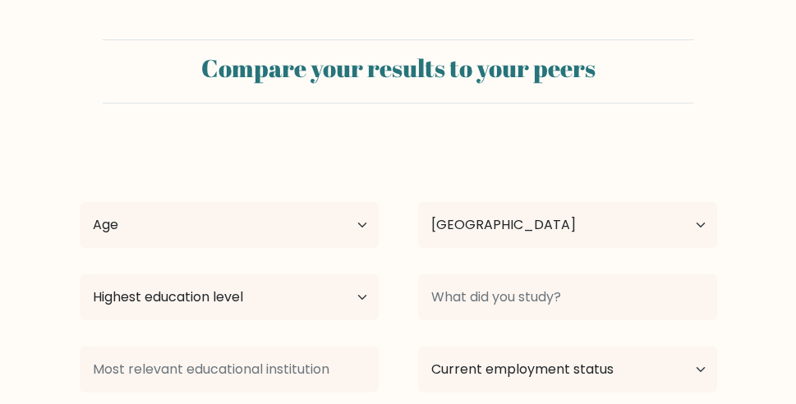
select select "MM"
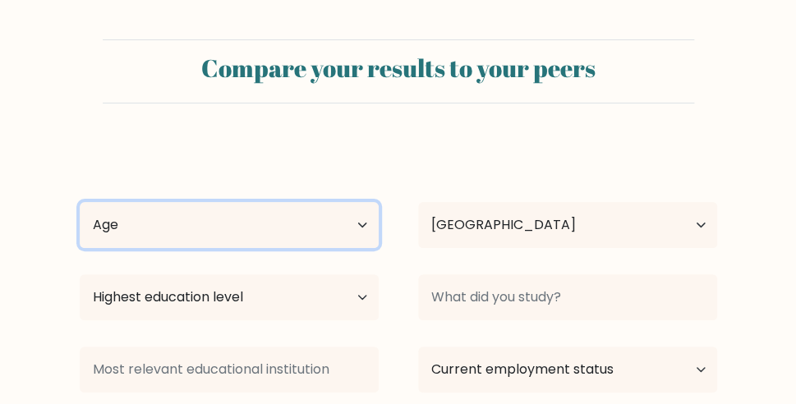
click at [80, 202] on select "Age Under [DEMOGRAPHIC_DATA] [DEMOGRAPHIC_DATA] [DEMOGRAPHIC_DATA] [DEMOGRAPHIC…" at bounding box center [229, 225] width 299 height 46
select select "18_24"
click option "[DEMOGRAPHIC_DATA]" at bounding box center [0, 0] width 0 height 0
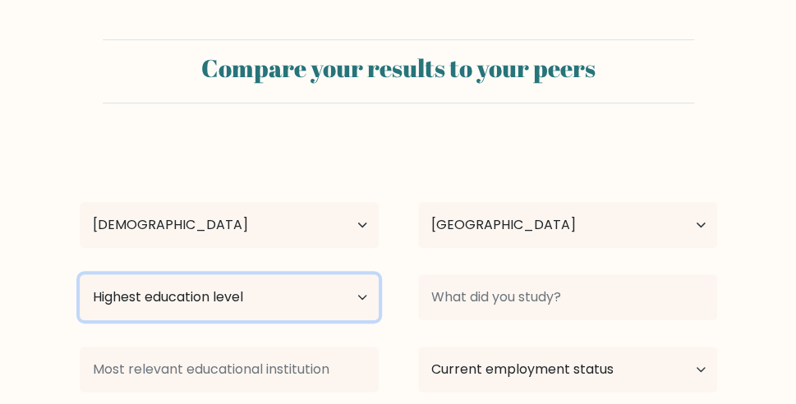
click at [80, 275] on select "Highest education level No schooling Primary Lower Secondary Upper Secondary Oc…" at bounding box center [229, 298] width 299 height 46
select select "occupation_specific"
click option "Occupation Specific" at bounding box center [0, 0] width 0 height 0
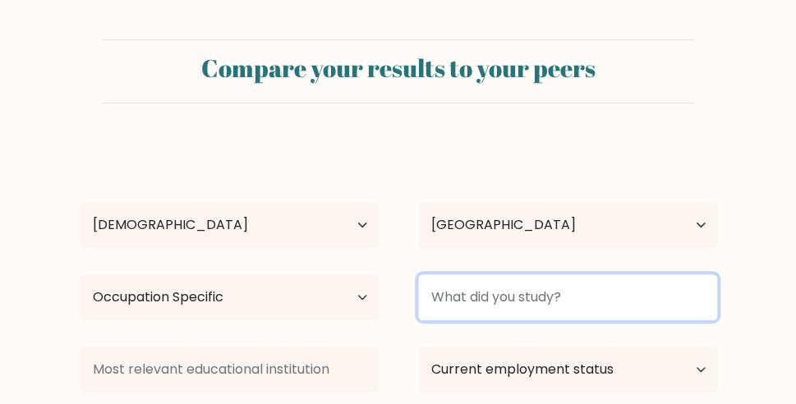
click at [473, 288] on input at bounding box center [567, 298] width 299 height 46
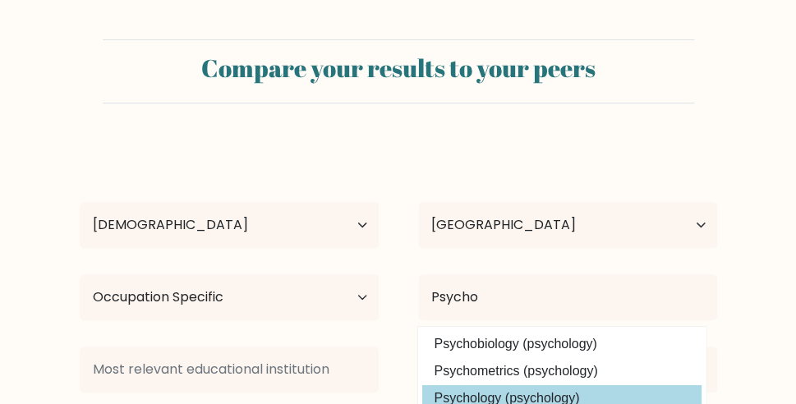
click at [483, 396] on div "Hnin Wutye Cho Age Under [DEMOGRAPHIC_DATA] [DEMOGRAPHIC_DATA] [DEMOGRAPHIC_DAT…" at bounding box center [399, 324] width 658 height 362
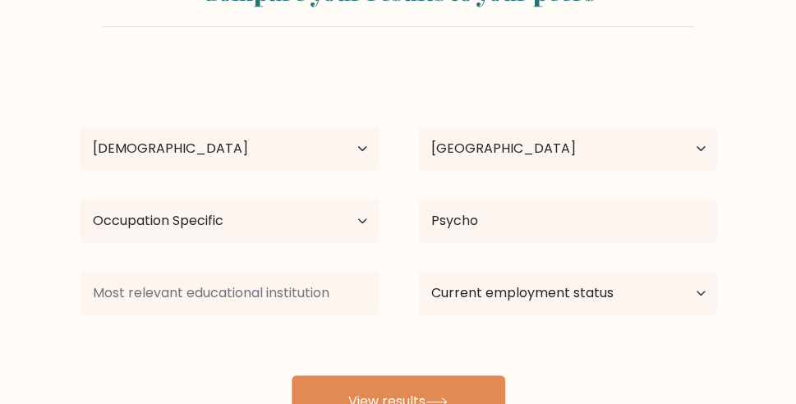
scroll to position [77, 0]
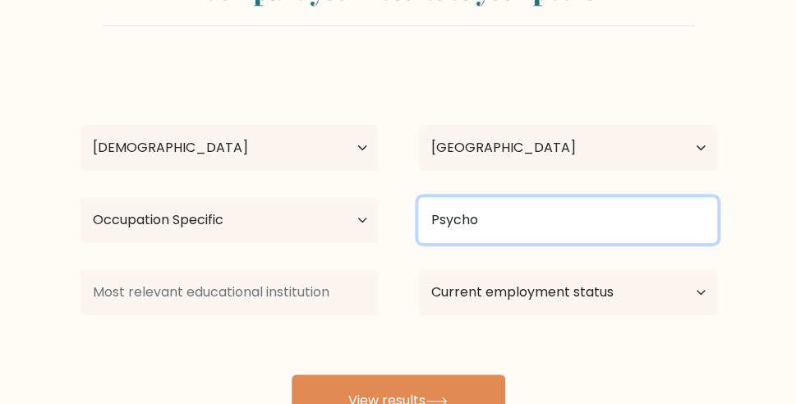
click at [531, 224] on input "Psycho" at bounding box center [567, 220] width 299 height 46
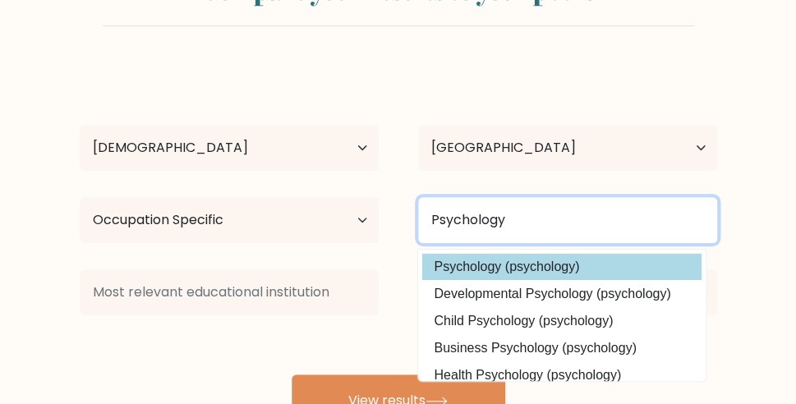
type input "Psychology"
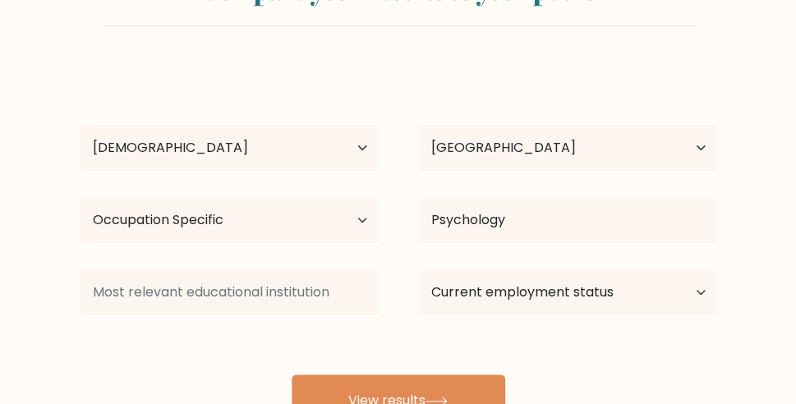
click at [514, 257] on div "Hnin Wutye Cho Age Under [DEMOGRAPHIC_DATA] [DEMOGRAPHIC_DATA] [DEMOGRAPHIC_DAT…" at bounding box center [399, 247] width 658 height 362
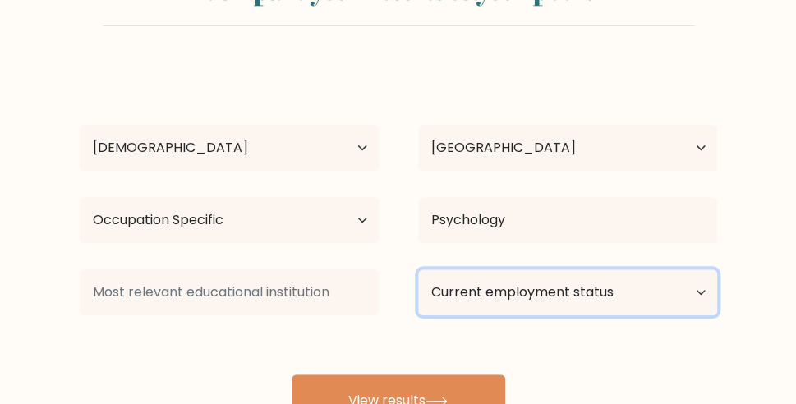
click at [418, 270] on select "Current employment status Employed Student Retired Other / prefer not to answer" at bounding box center [567, 293] width 299 height 46
select select "employed"
click option "Employed" at bounding box center [0, 0] width 0 height 0
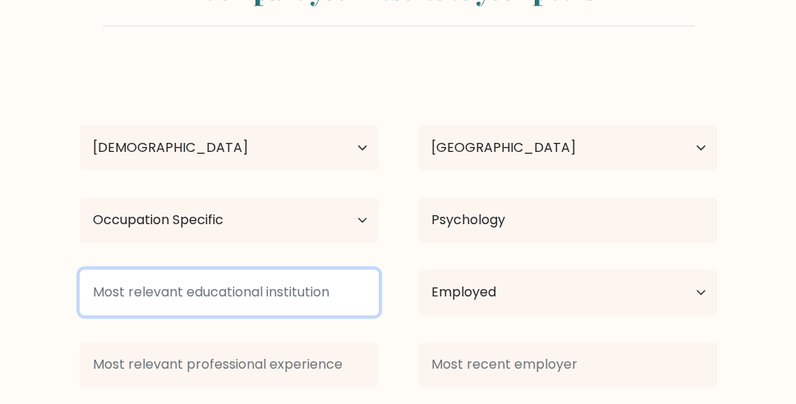
click at [280, 293] on input at bounding box center [229, 293] width 299 height 46
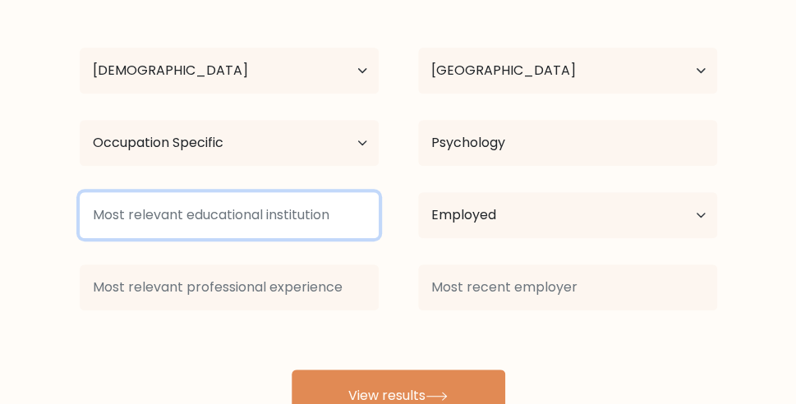
scroll to position [179, 0]
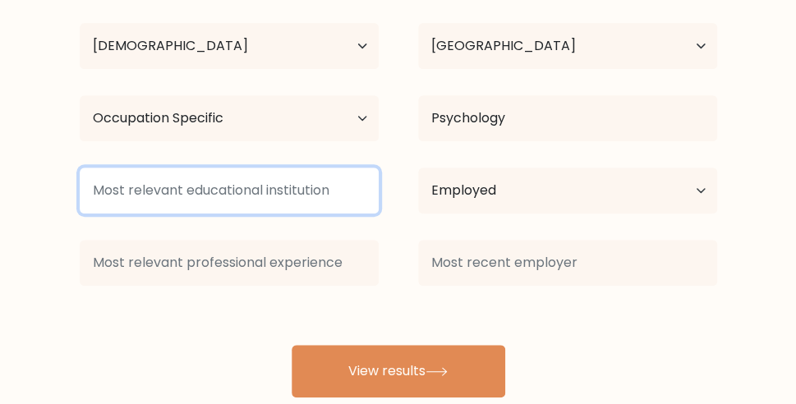
click at [321, 195] on input at bounding box center [229, 191] width 299 height 46
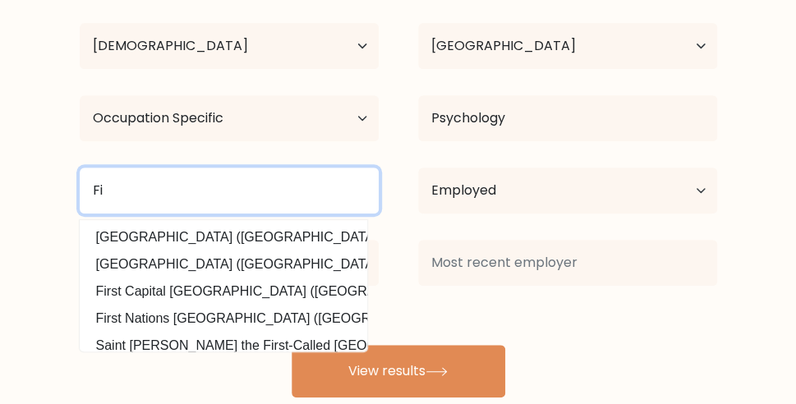
type input "F"
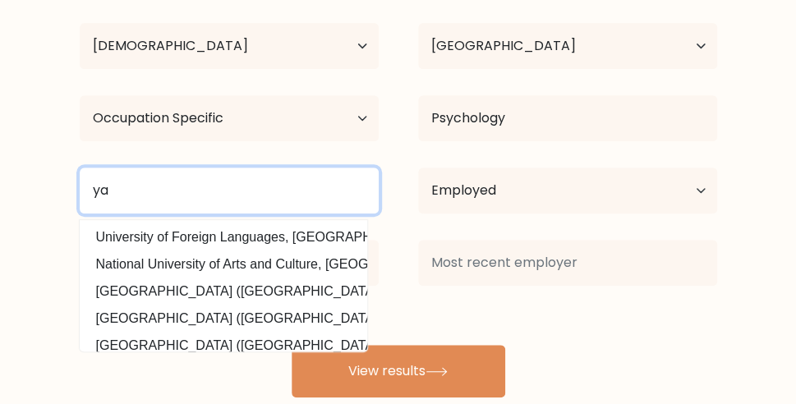
type input "y"
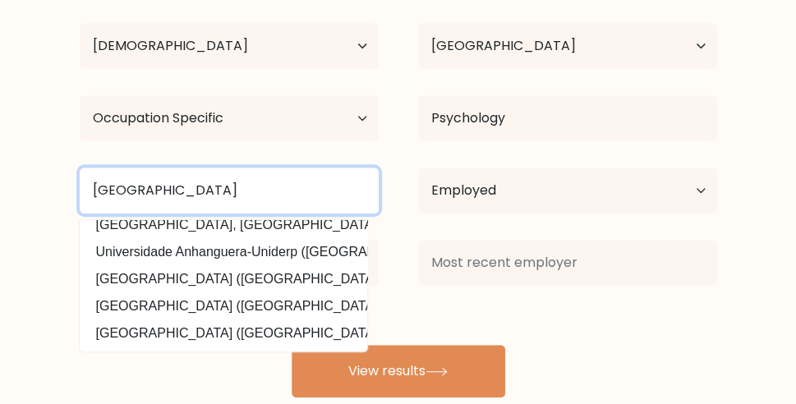
scroll to position [219, 0]
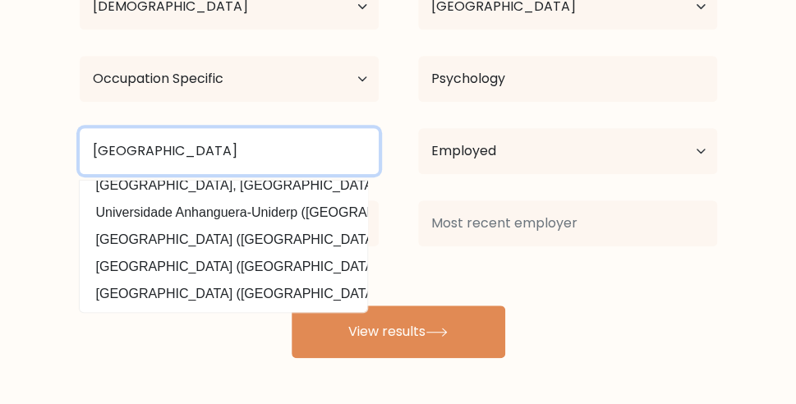
click at [275, 143] on input "[GEOGRAPHIC_DATA]" at bounding box center [229, 151] width 299 height 46
type input "U"
type input "a"
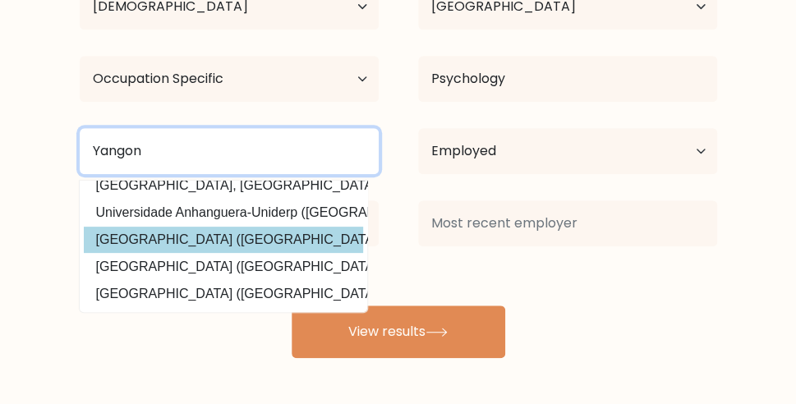
scroll to position [0, 0]
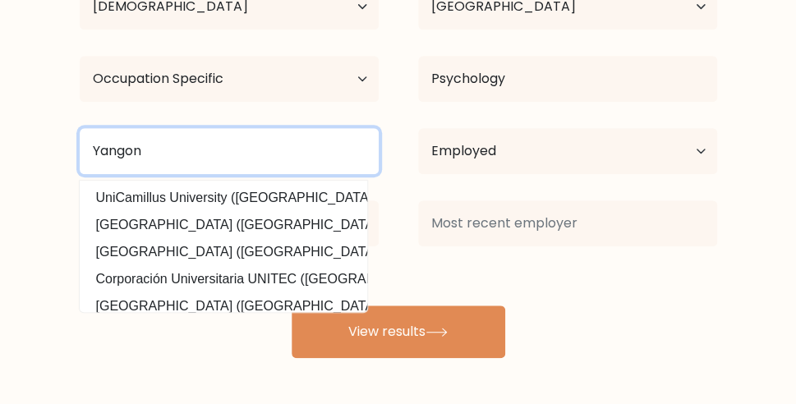
click at [362, 151] on input "Yangon" at bounding box center [229, 151] width 299 height 46
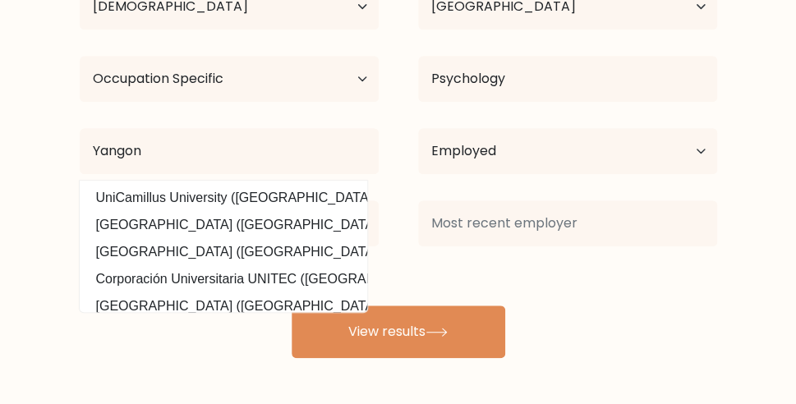
click at [417, 246] on div at bounding box center [568, 223] width 339 height 59
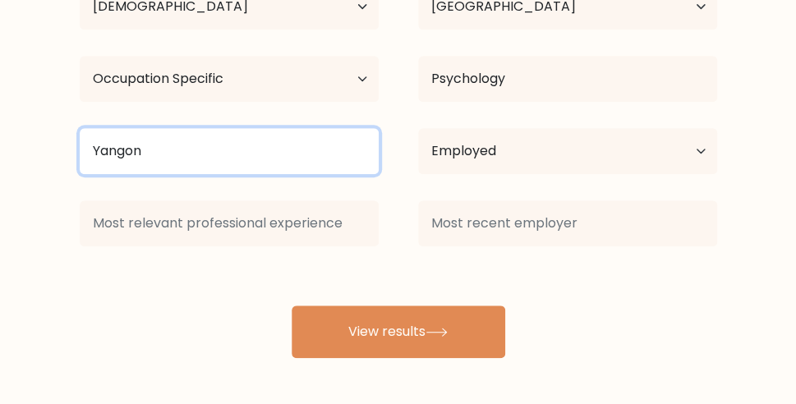
click at [281, 157] on input "Yangon" at bounding box center [229, 151] width 299 height 46
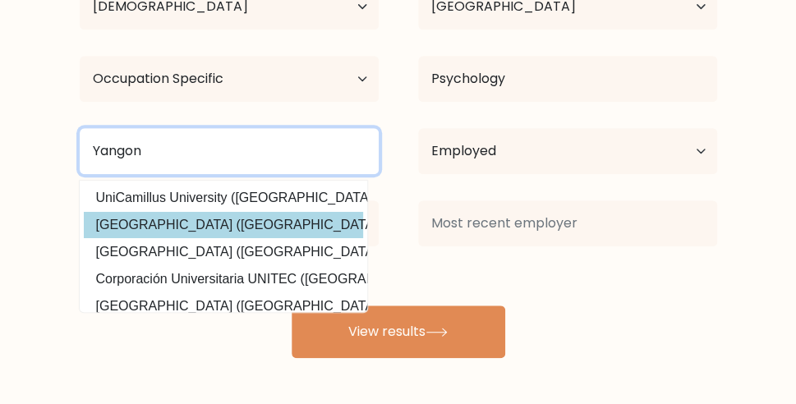
scroll to position [156, 0]
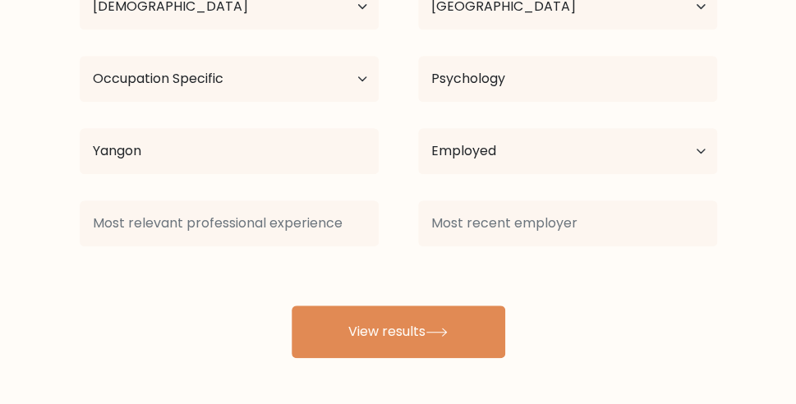
click at [392, 213] on div at bounding box center [229, 223] width 339 height 59
drag, startPoint x: 392, startPoint y: 213, endPoint x: 320, endPoint y: 160, distance: 89.4
click at [320, 160] on div "Hnin Wutye Cho Age Under [DEMOGRAPHIC_DATA] [DEMOGRAPHIC_DATA] [DEMOGRAPHIC_DAT…" at bounding box center [399, 141] width 658 height 434
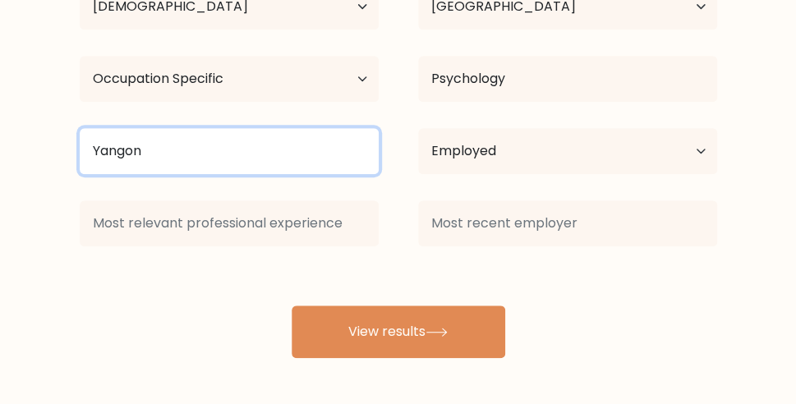
click at [293, 155] on input "Yangon" at bounding box center [229, 151] width 299 height 46
type input "Y"
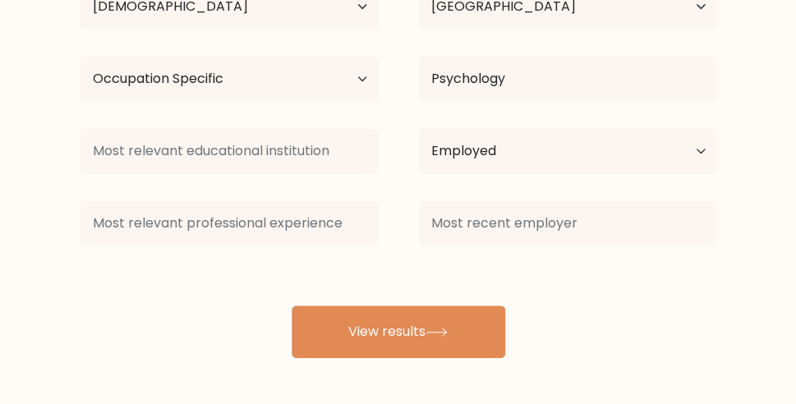
click at [457, 293] on div "Hnin Wutye Cho Age Under [DEMOGRAPHIC_DATA] [DEMOGRAPHIC_DATA] [DEMOGRAPHIC_DAT…" at bounding box center [399, 141] width 658 height 434
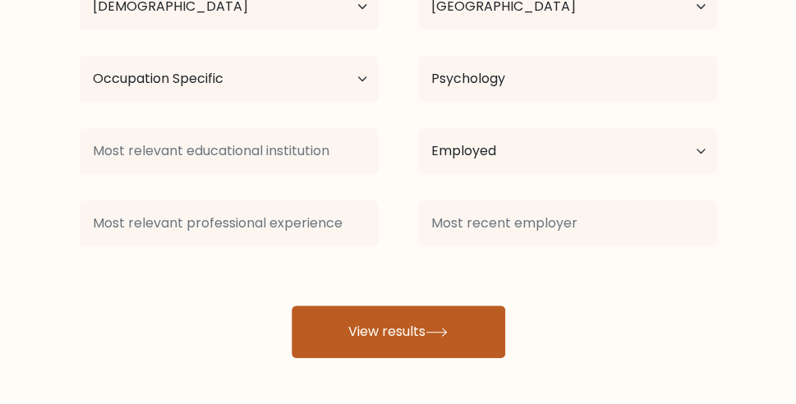
click at [428, 324] on button "View results" at bounding box center [399, 332] width 214 height 53
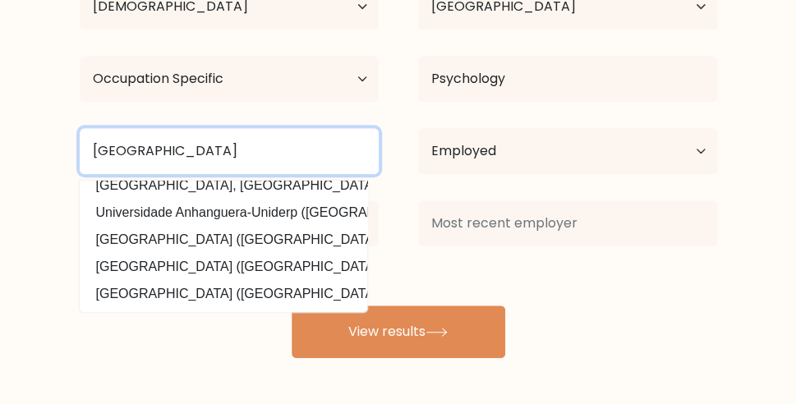
type input "University of Yangon"
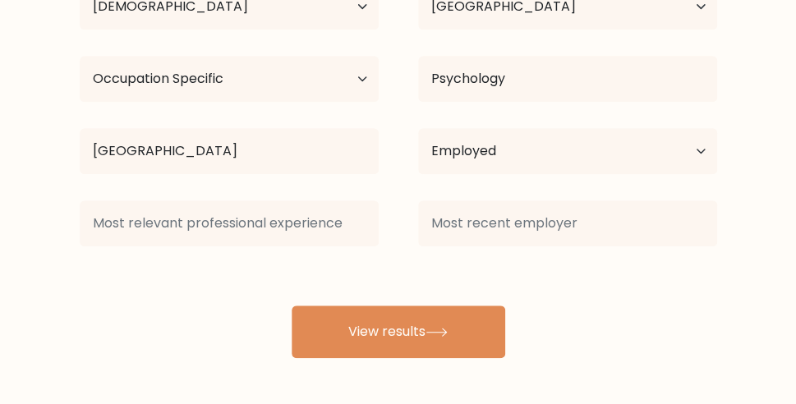
click at [404, 217] on div at bounding box center [568, 223] width 339 height 59
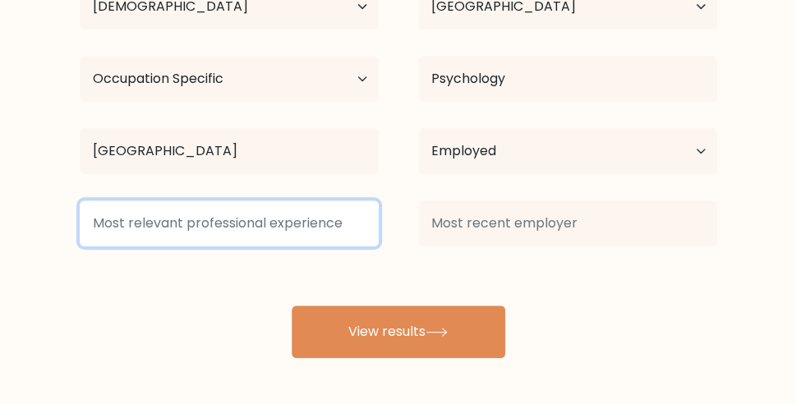
click at [287, 223] on input at bounding box center [229, 224] width 299 height 46
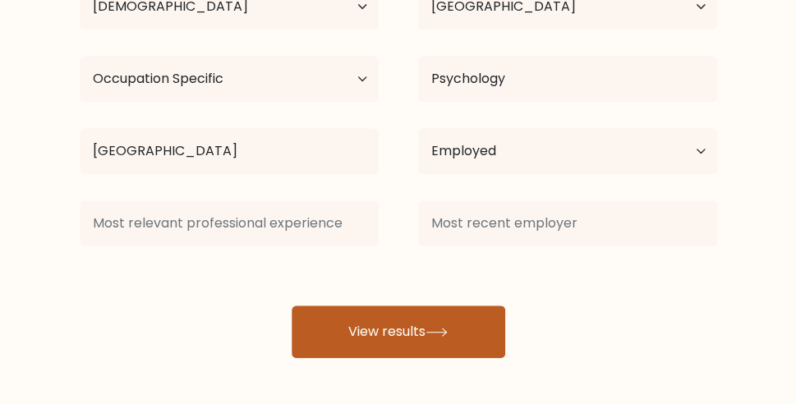
click at [334, 331] on button "View results" at bounding box center [399, 332] width 214 height 53
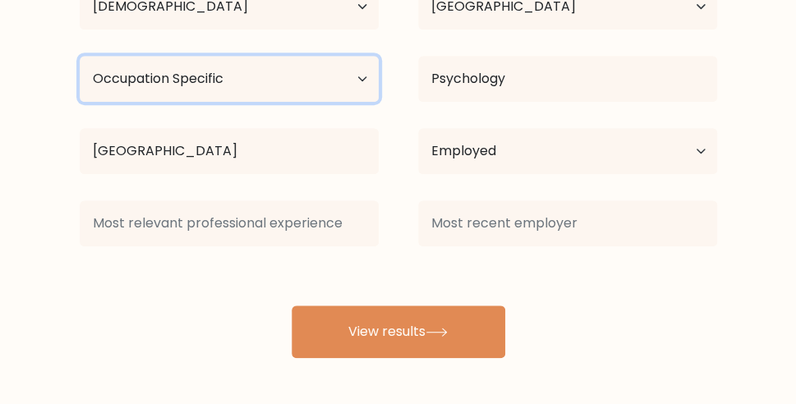
click at [80, 56] on select "Highest education level No schooling Primary Lower Secondary Upper Secondary Oc…" at bounding box center [229, 79] width 299 height 46
select select "upper_secondary"
click option "Upper Secondary" at bounding box center [0, 0] width 0 height 0
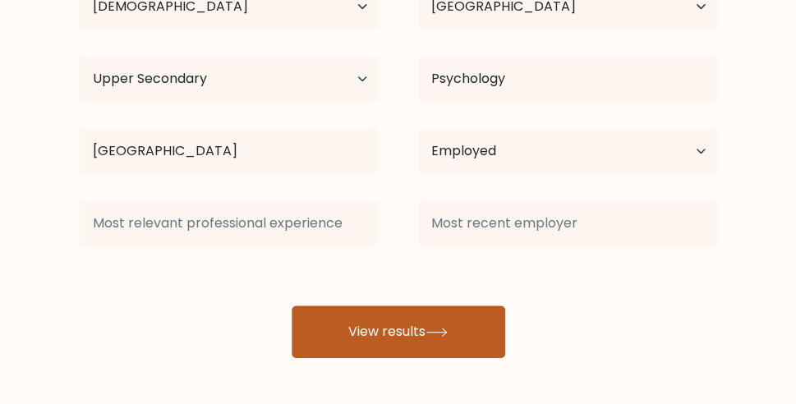
click at [405, 316] on button "View results" at bounding box center [399, 332] width 214 height 53
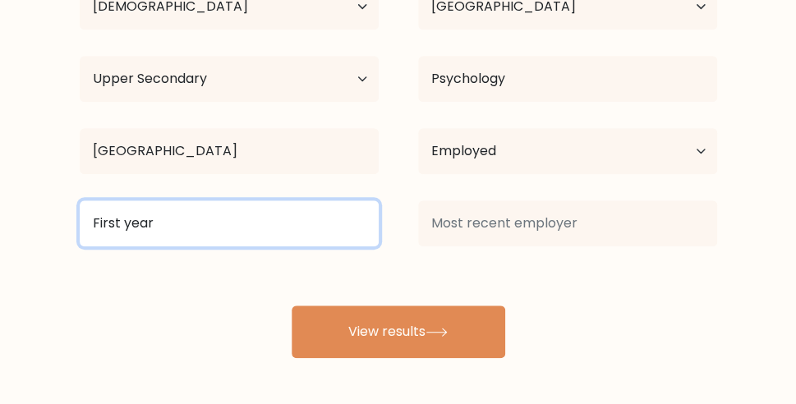
type input "First year"
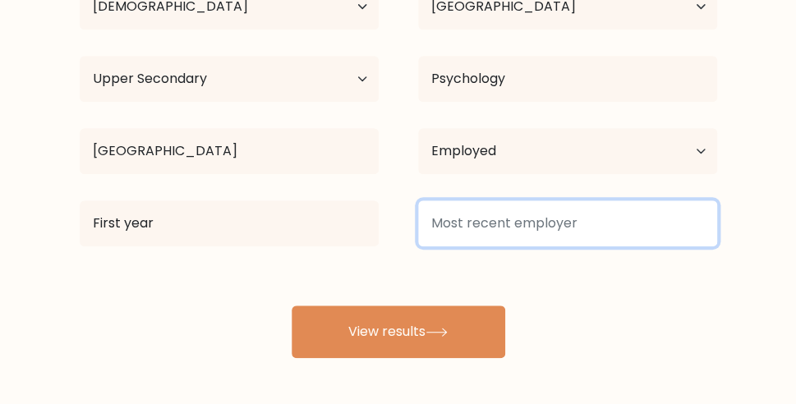
click at [489, 219] on input at bounding box center [567, 224] width 299 height 46
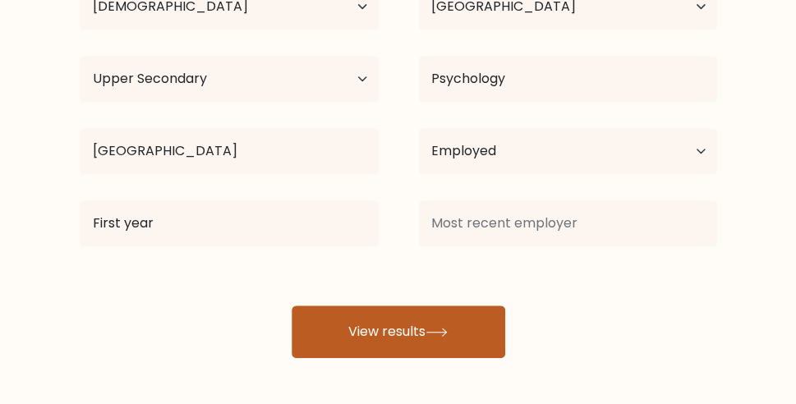
click at [464, 336] on button "View results" at bounding box center [399, 332] width 214 height 53
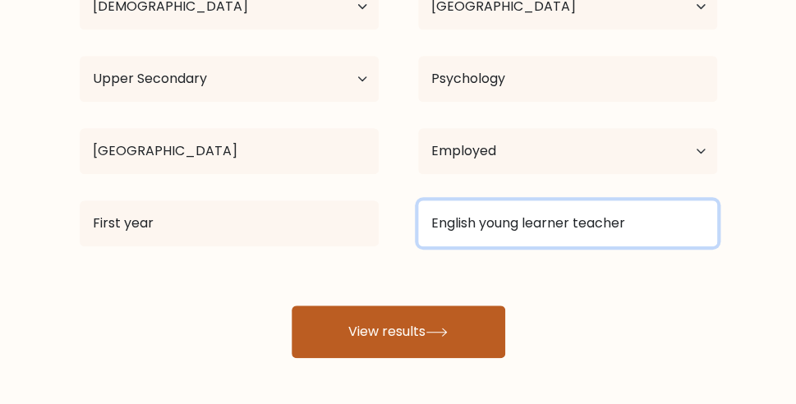
type input "English young learner teacher"
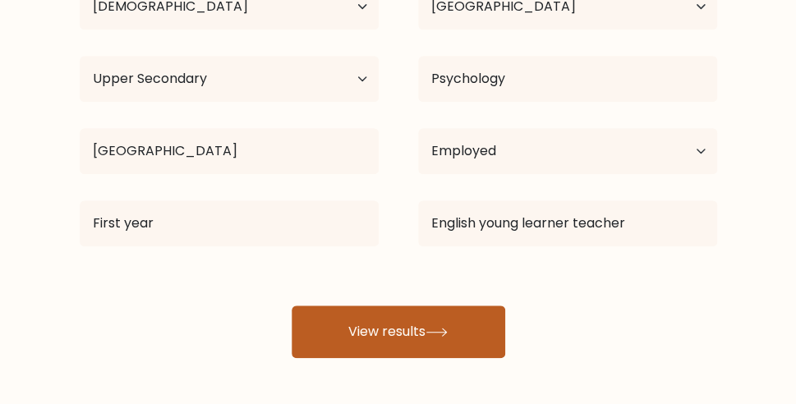
click at [413, 335] on button "View results" at bounding box center [399, 332] width 214 height 53
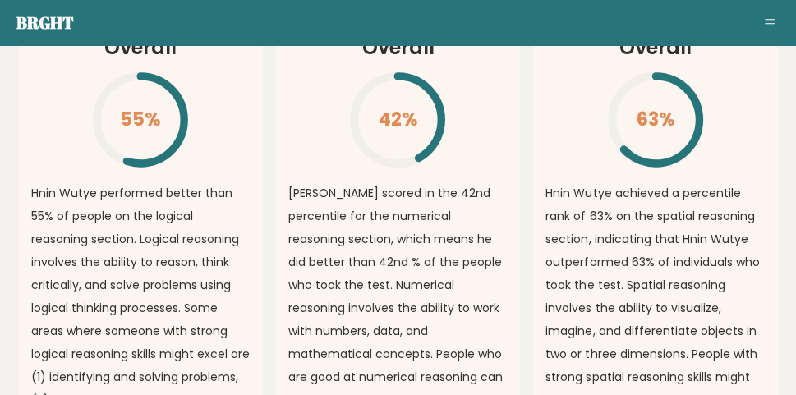
scroll to position [1496, 4]
